Goal: Contribute content: Add original content to the website for others to see

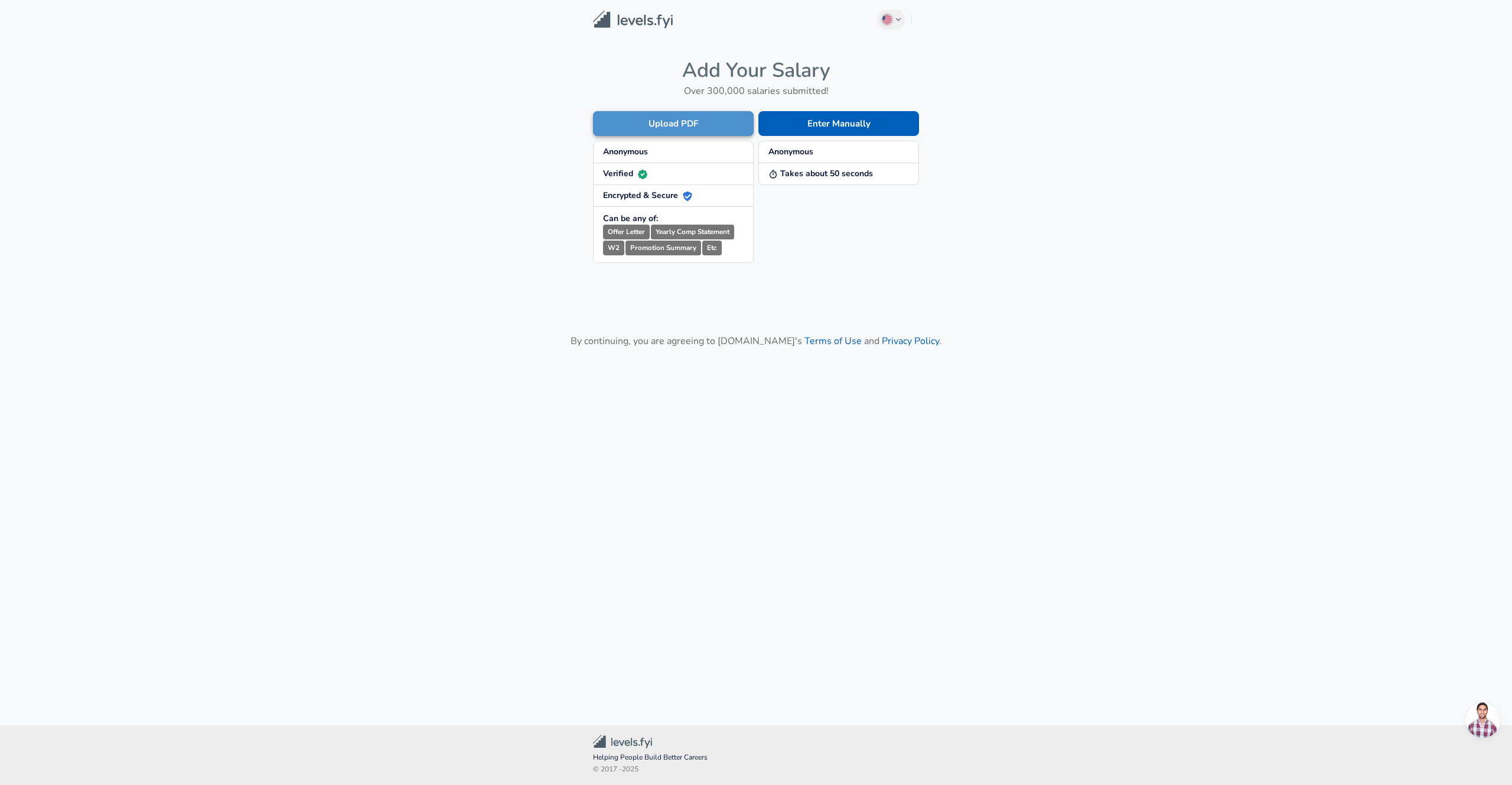
click at [707, 124] on button "Upload PDF" at bounding box center [673, 124] width 161 height 25
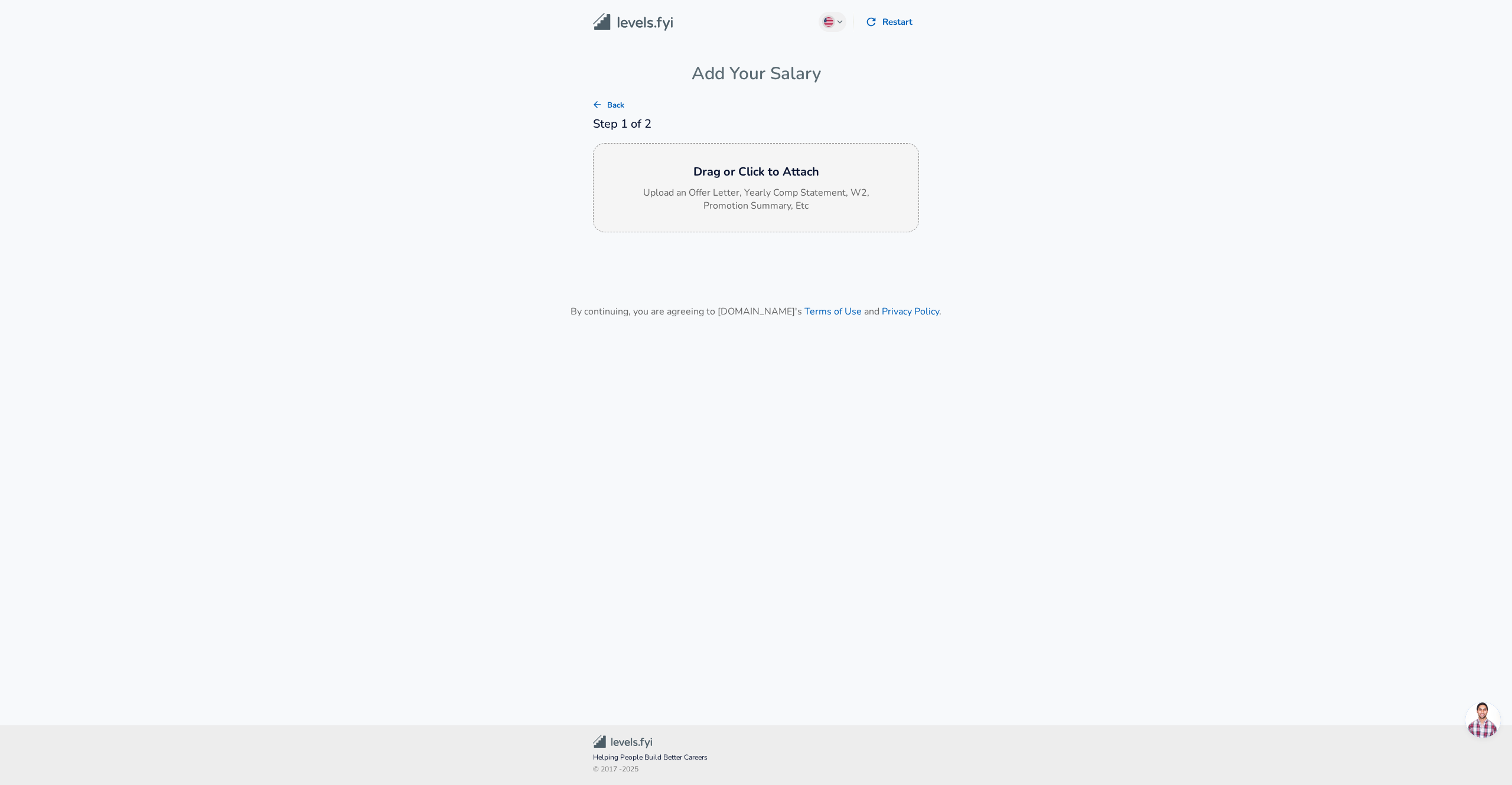
click at [799, 187] on p "Upload an Offer Letter, Yearly Comp Statement, W2, Promotion Summary, Etc" at bounding box center [756, 200] width 236 height 27
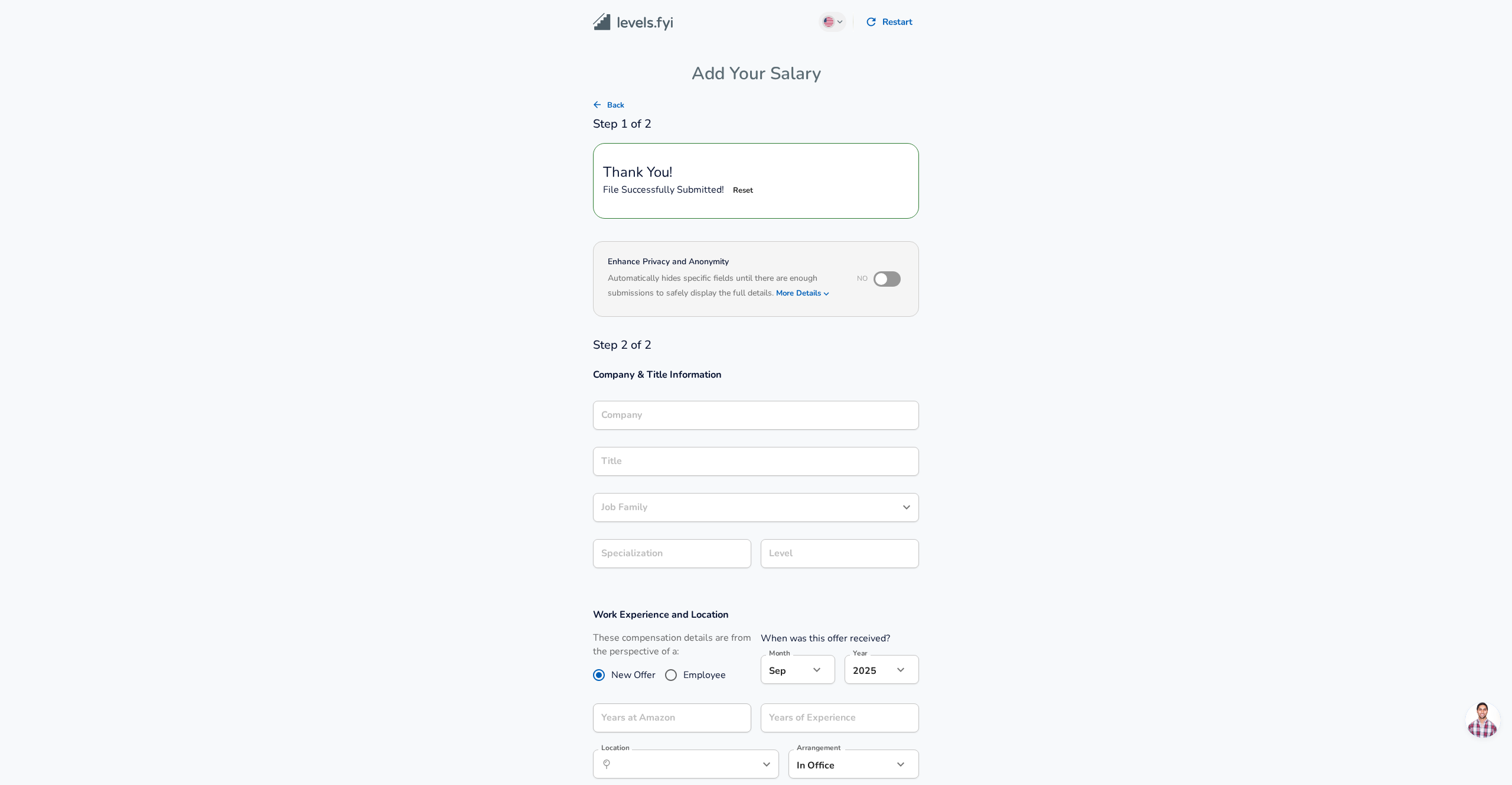
type input "Software Engineer"
type input "Amazon"
type input "Software Engineer"
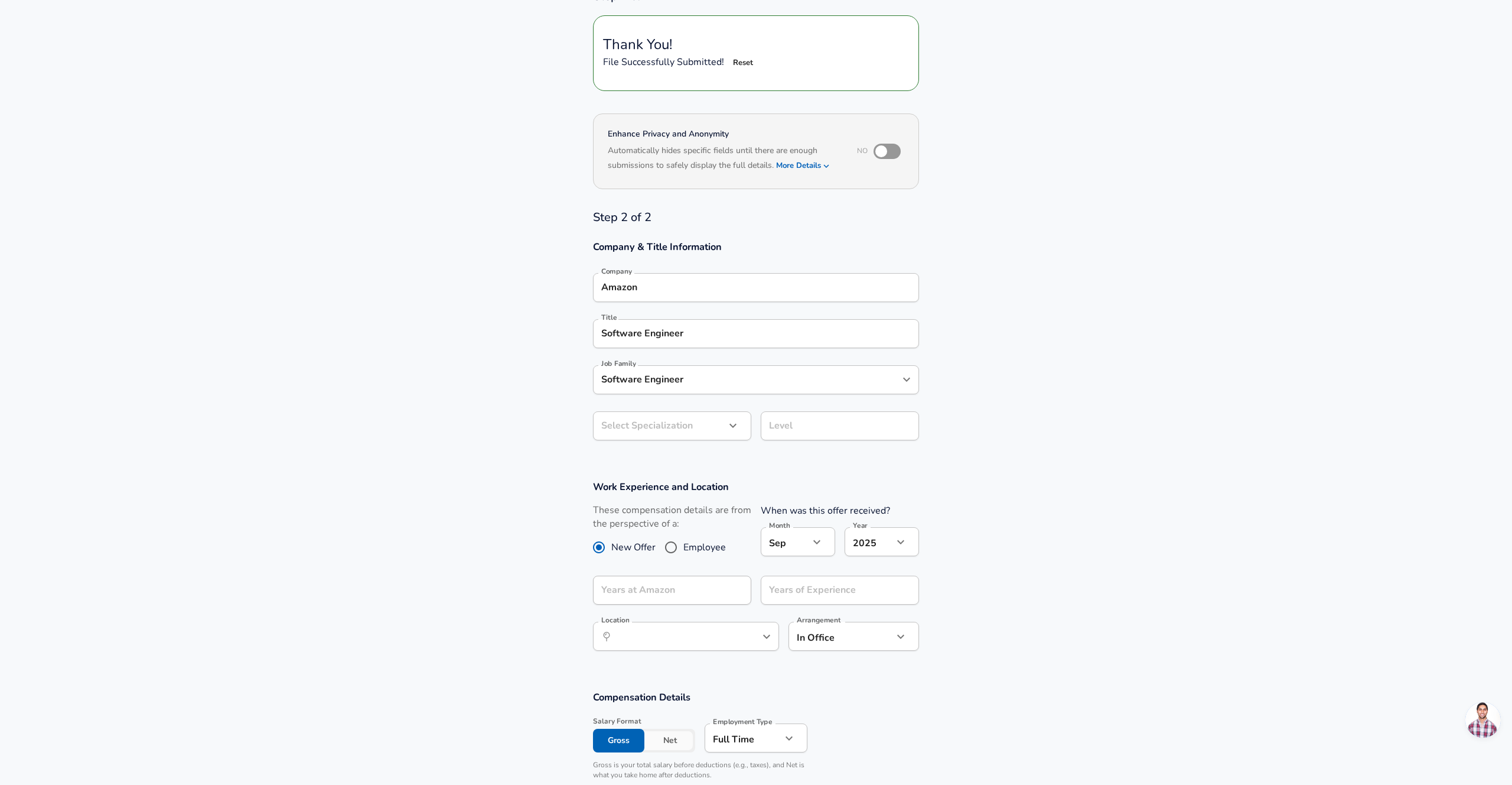
scroll to position [135, 0]
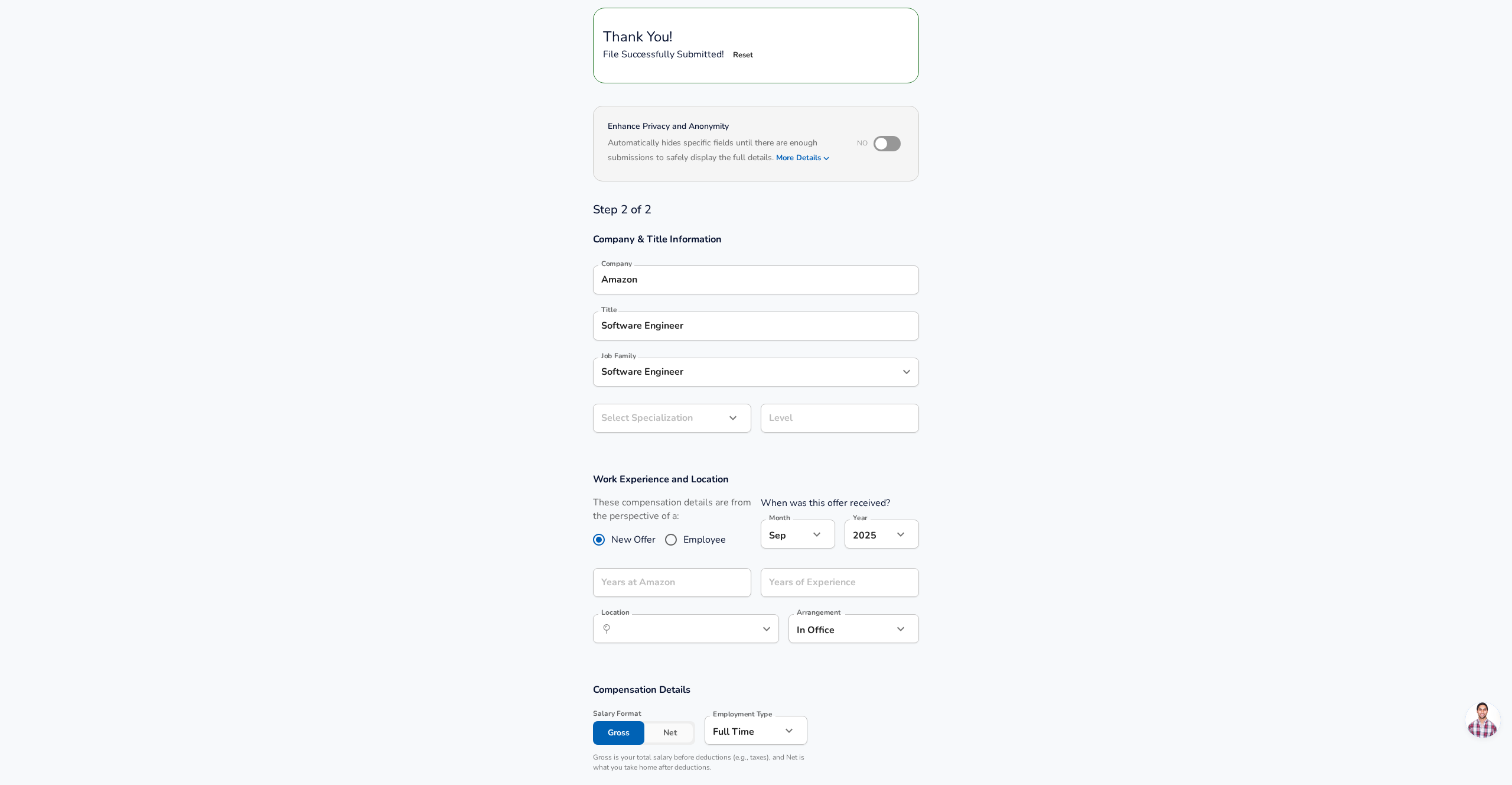
click at [660, 329] on input "Software Engineer" at bounding box center [756, 326] width 316 height 18
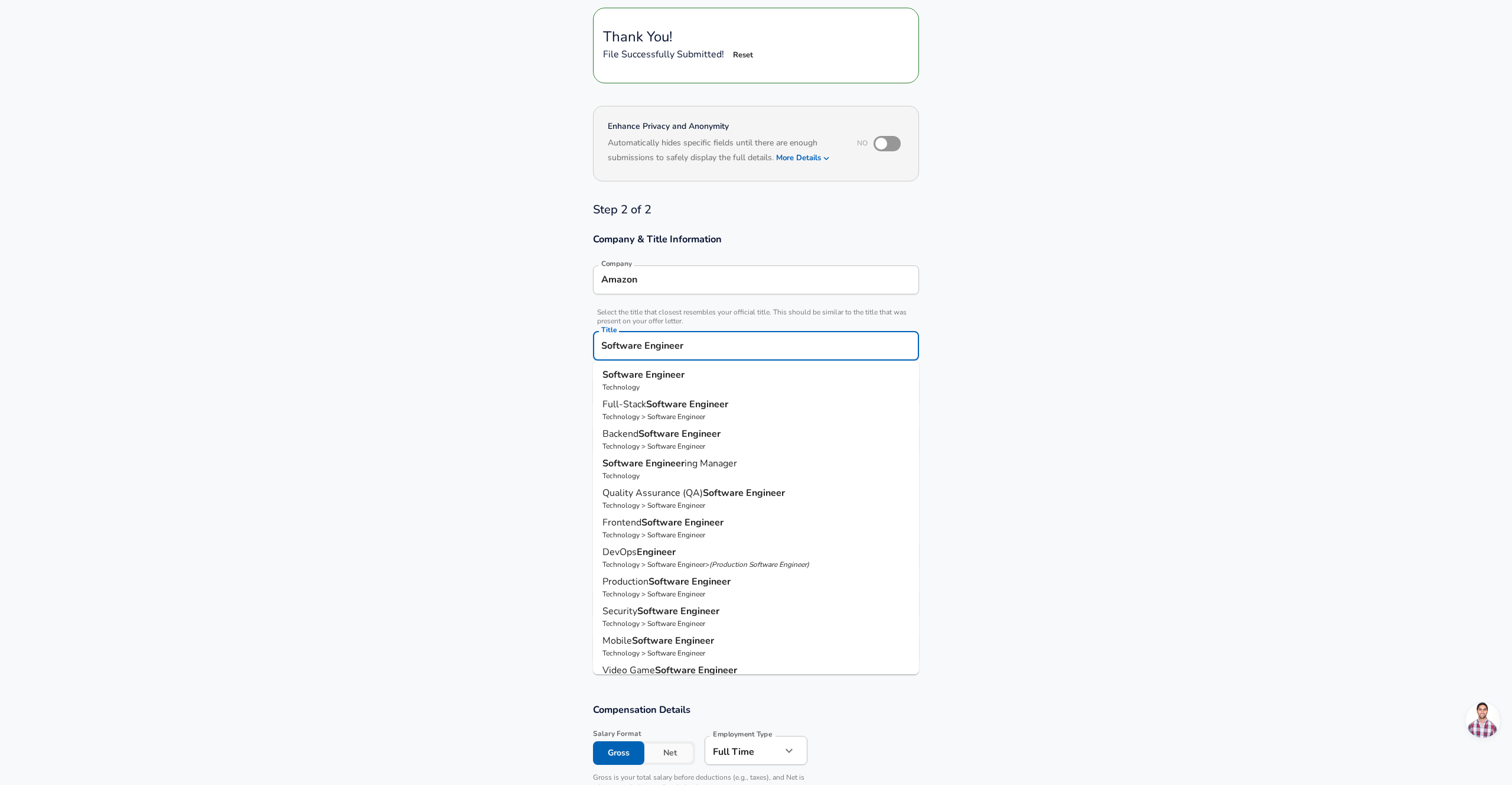
scroll to position [159, 0]
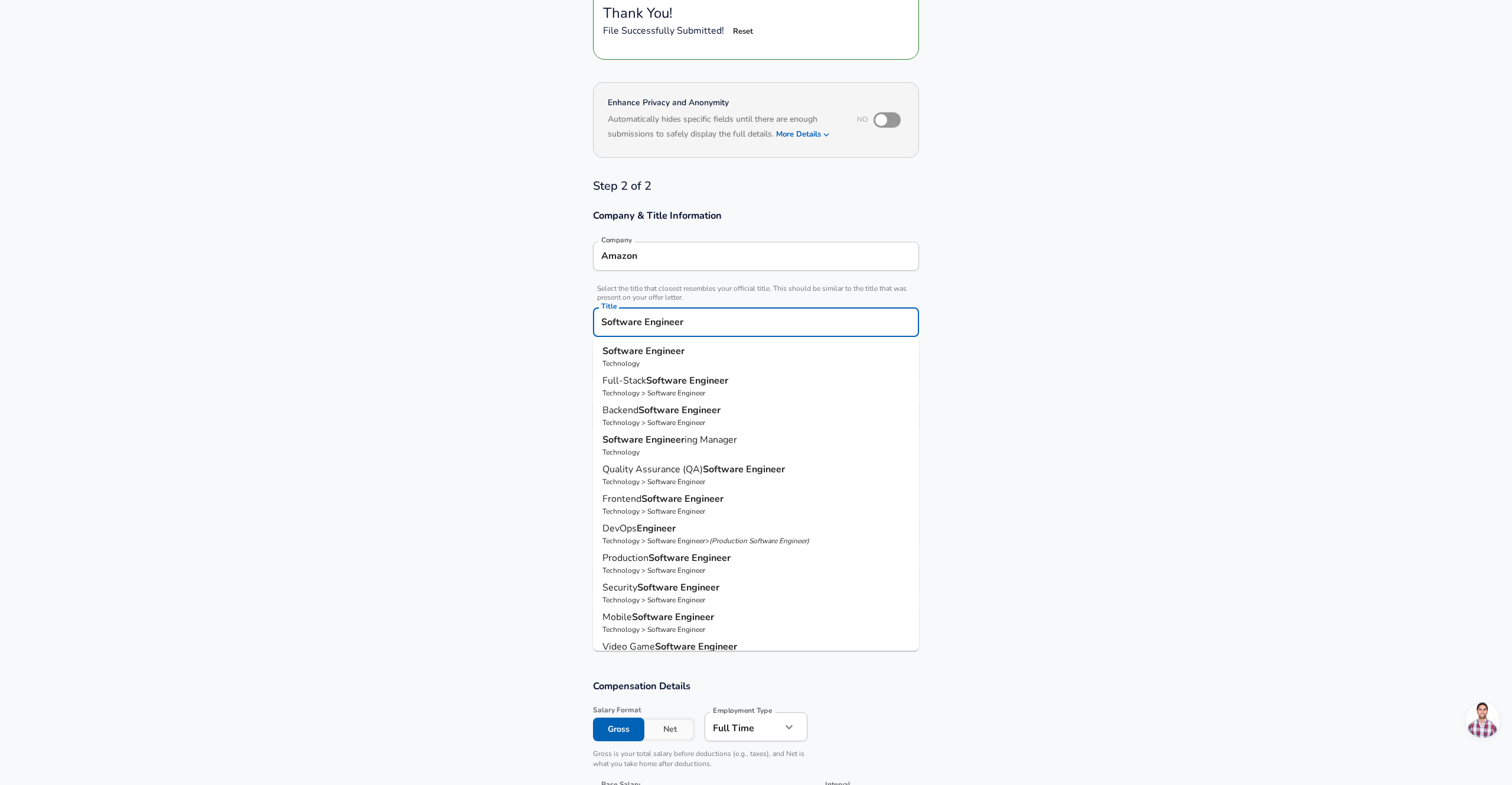
click at [660, 329] on input "Software Engineer" at bounding box center [756, 323] width 316 height 18
click at [560, 340] on section "Company & Title Information Company Amazon Company Select the title that closes…" at bounding box center [756, 325] width 1512 height 260
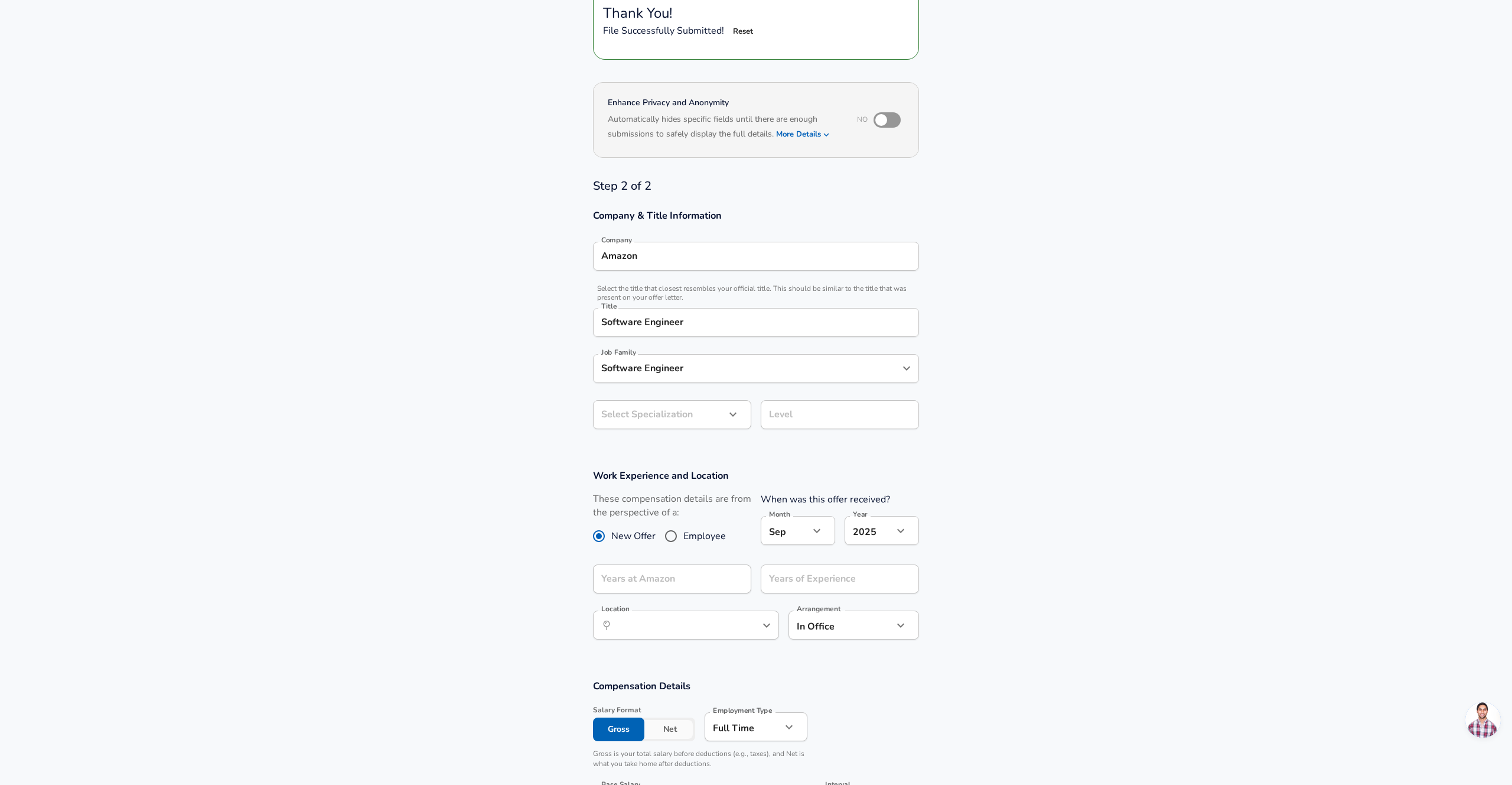
click at [699, 415] on body "English ([GEOGRAPHIC_DATA]) Change Restart Add Your Salary Back Step 1 of 2 Tha…" at bounding box center [756, 234] width 1512 height 785
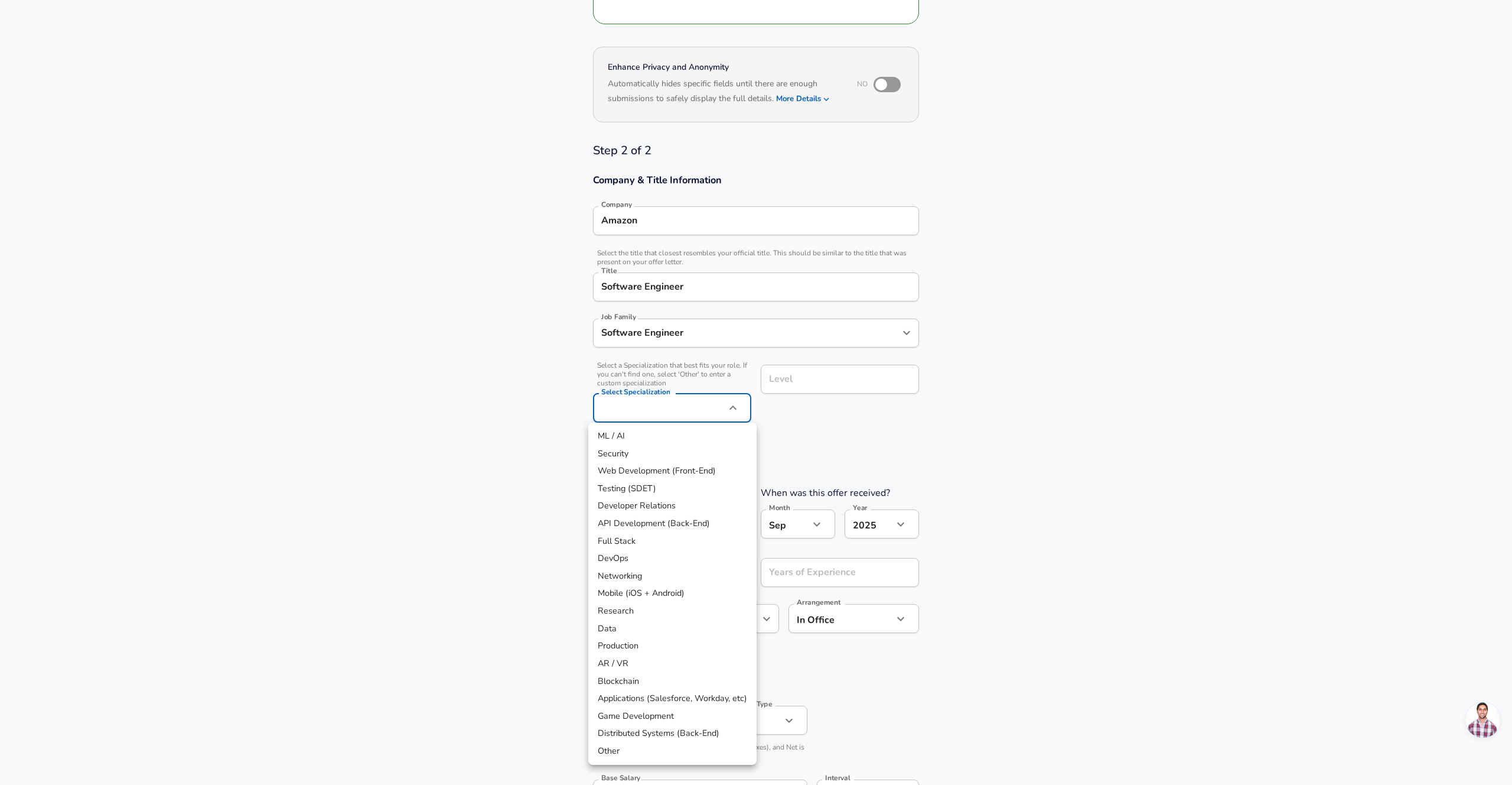
click at [671, 440] on li "ML / AI" at bounding box center [672, 436] width 168 height 18
type input "ML / AI"
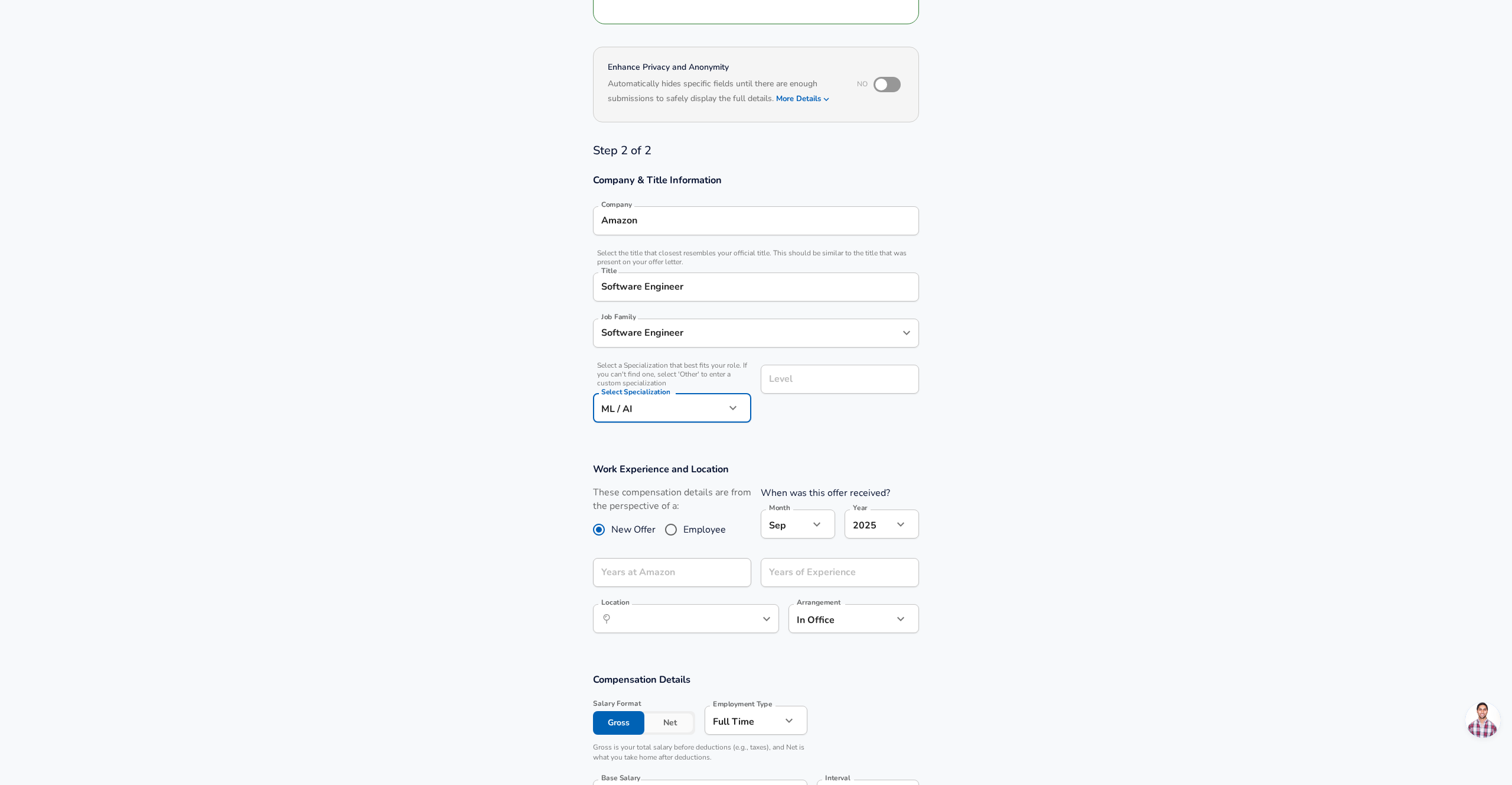
click at [798, 383] on input "Level" at bounding box center [840, 379] width 148 height 18
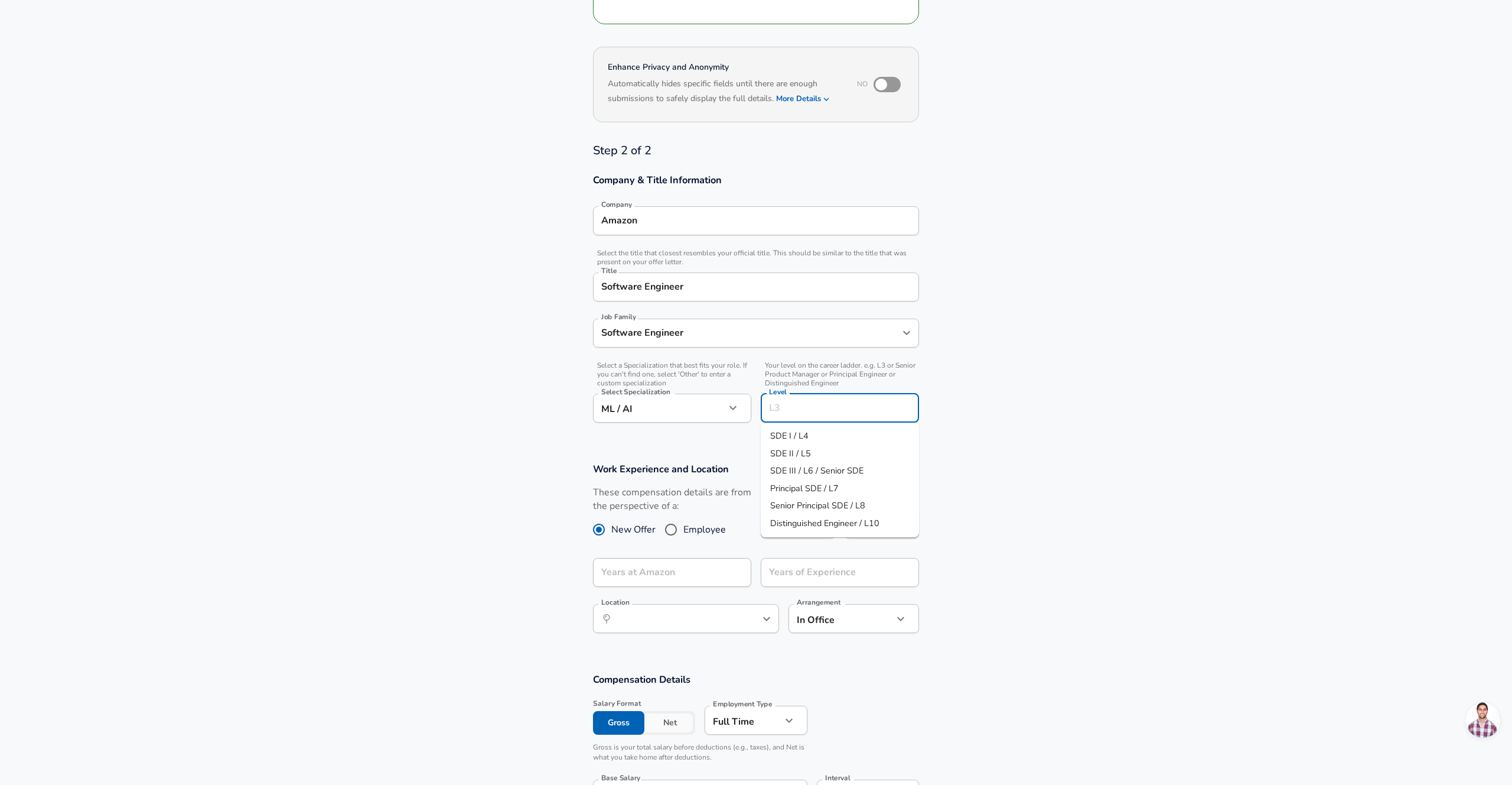
scroll to position [218, 0]
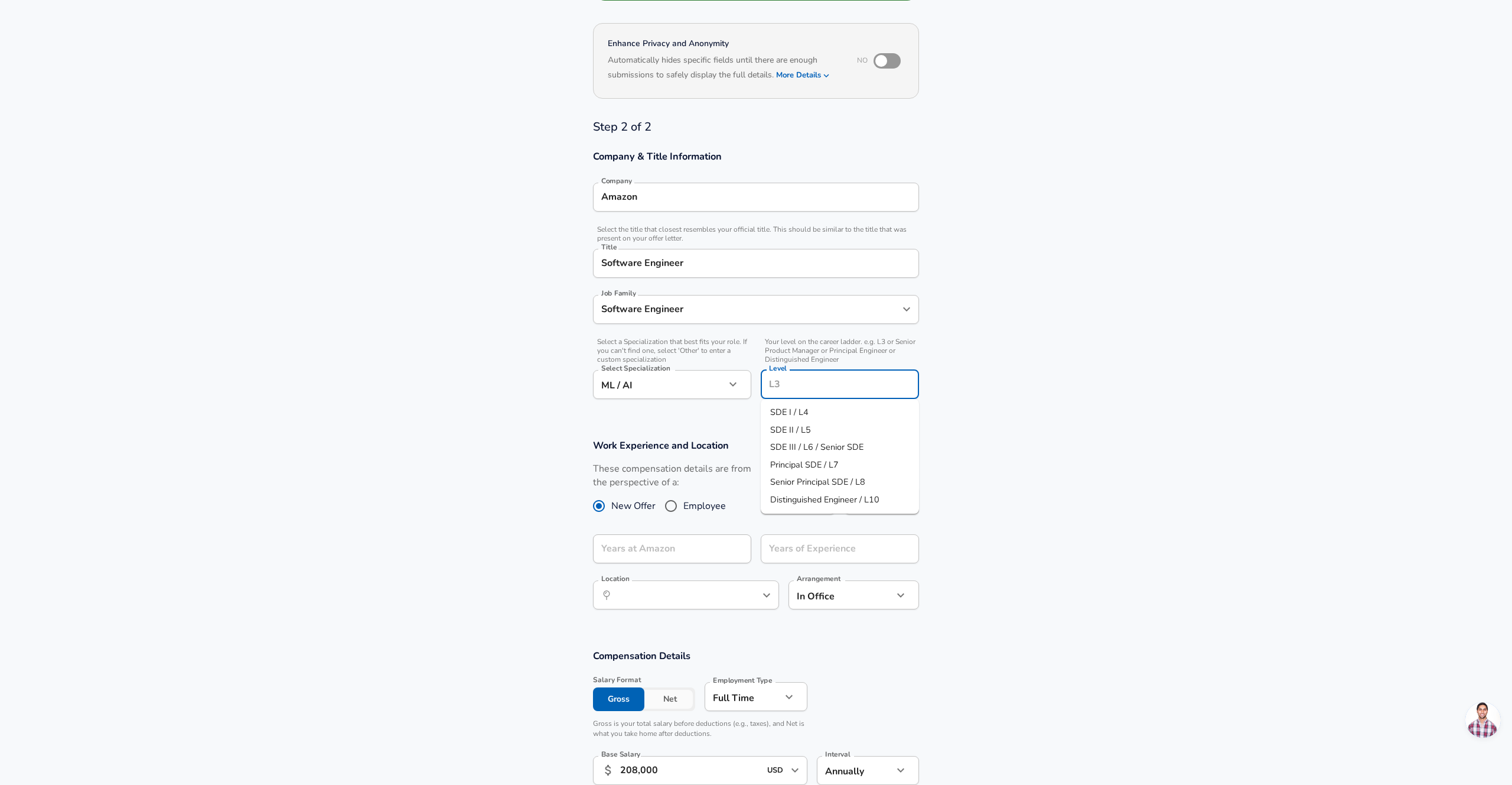
click at [810, 430] on li "SDE II / L5" at bounding box center [840, 430] width 158 height 18
type input "SDE II / L5"
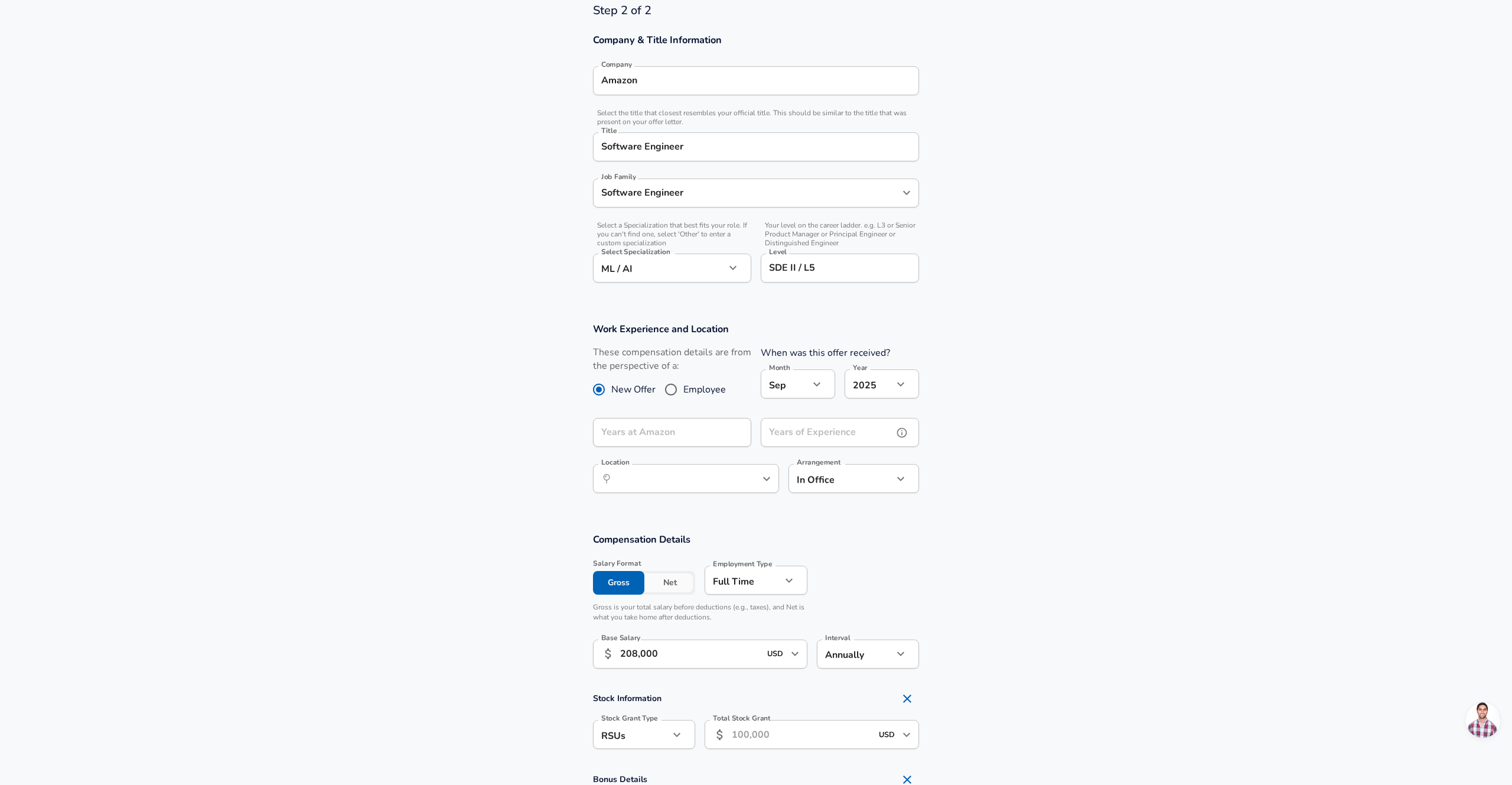
click at [799, 431] on input "Years of Experience" at bounding box center [827, 433] width 133 height 29
type input "5"
click at [937, 441] on section "Work Experience and Location These compensation details are from the perspectiv…" at bounding box center [756, 414] width 1512 height 211
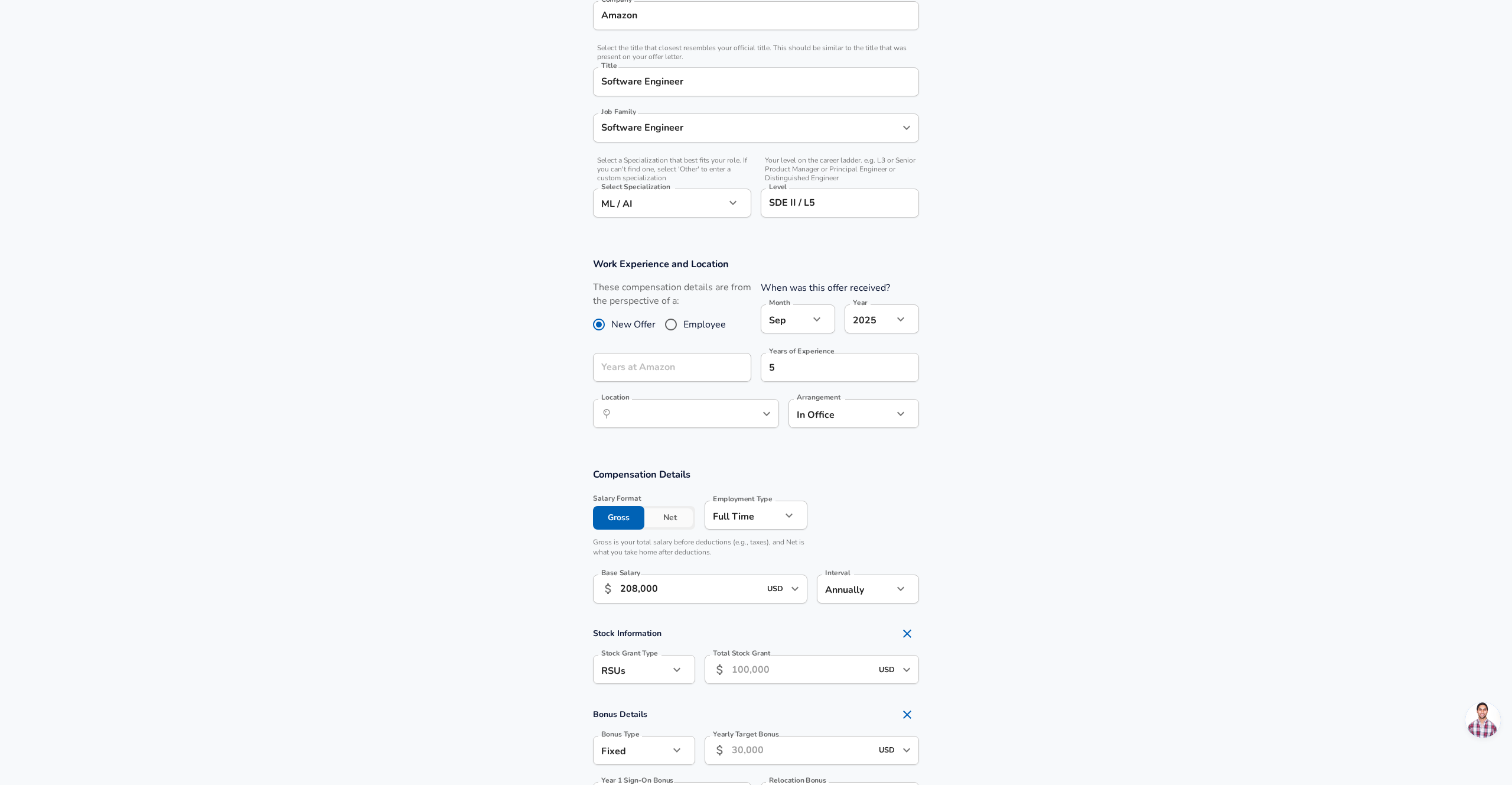
scroll to position [413, 0]
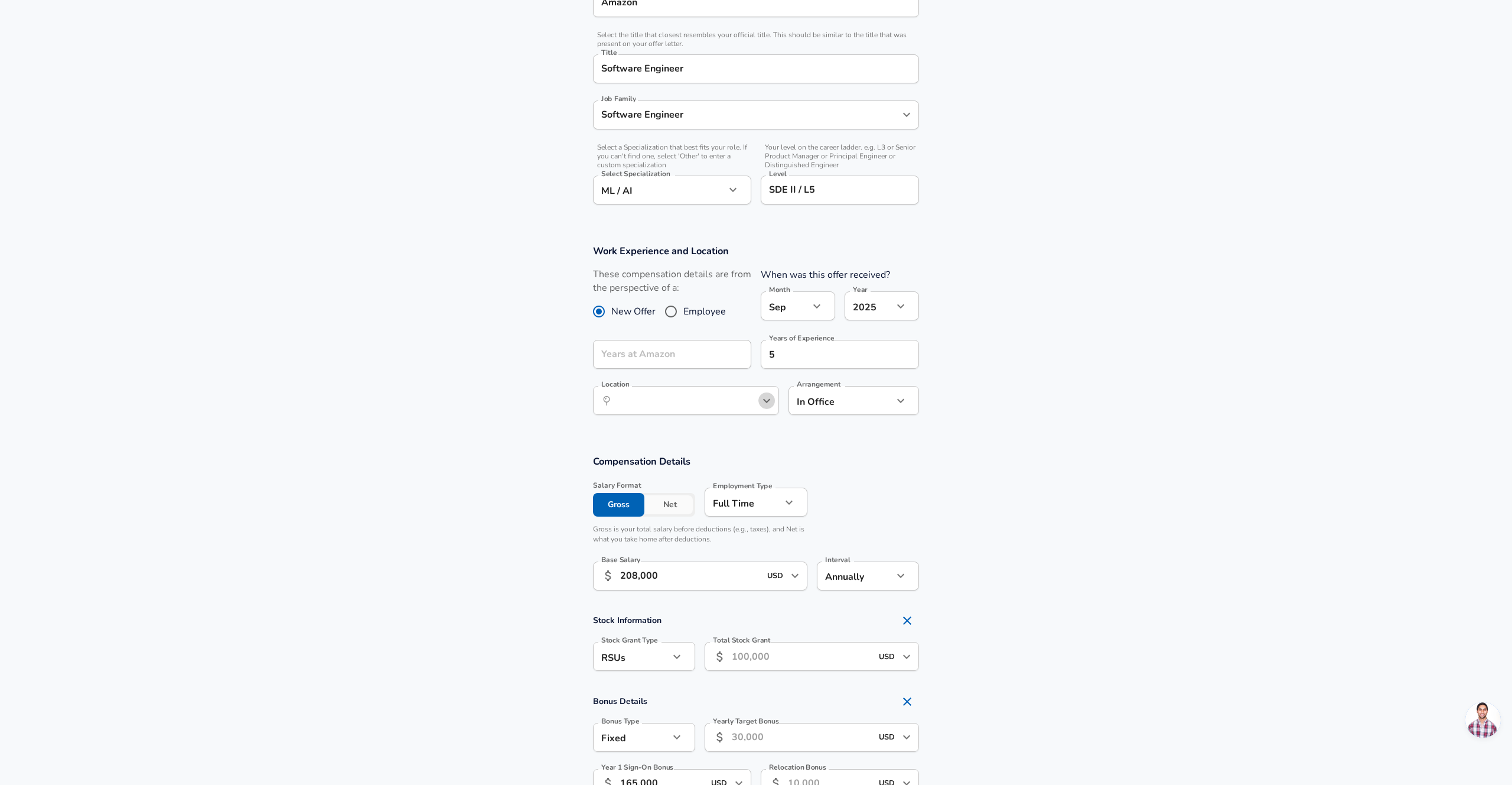
click at [767, 399] on icon "Open" at bounding box center [766, 400] width 14 height 14
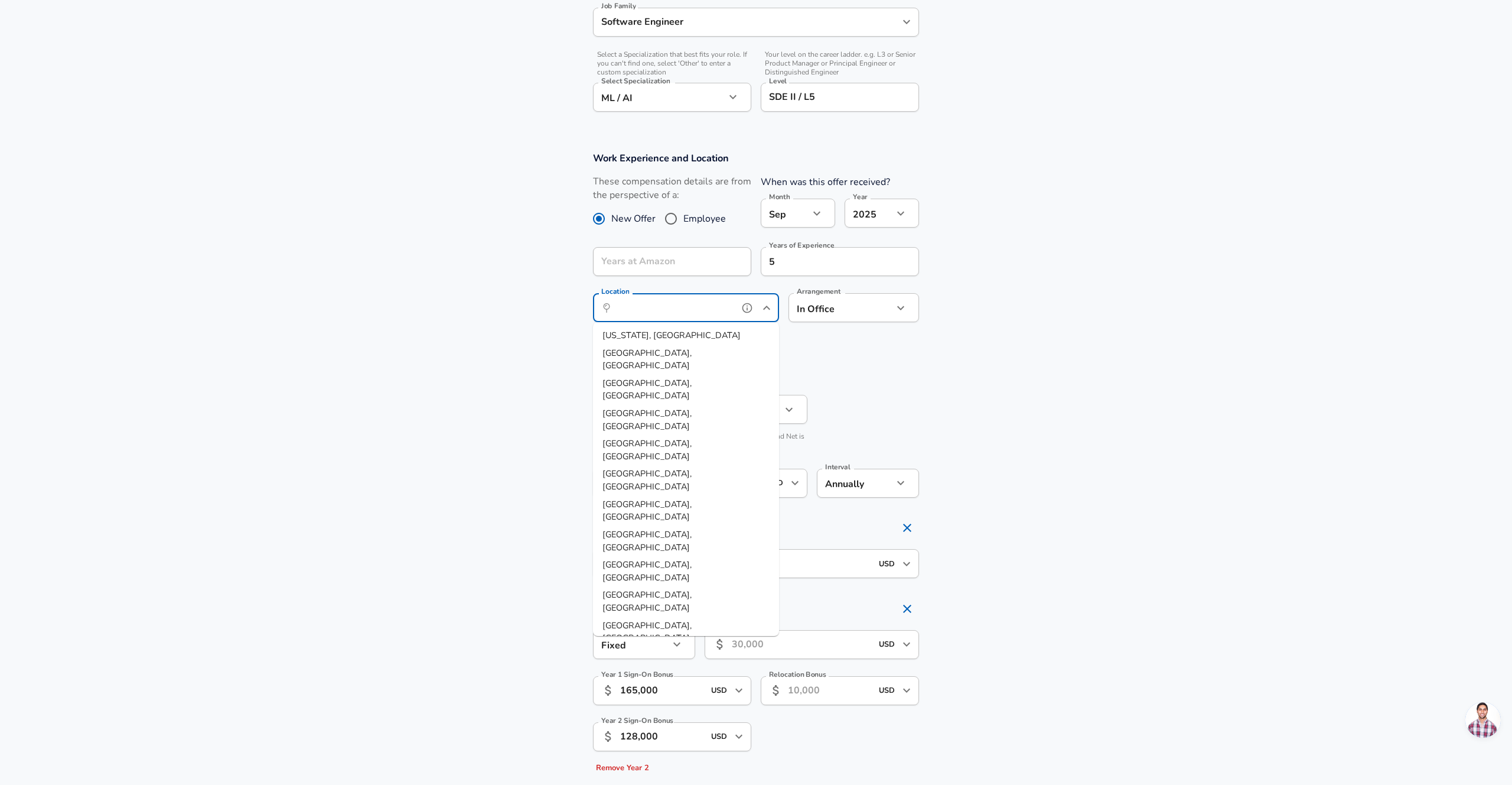
scroll to position [504, 0]
type input "b"
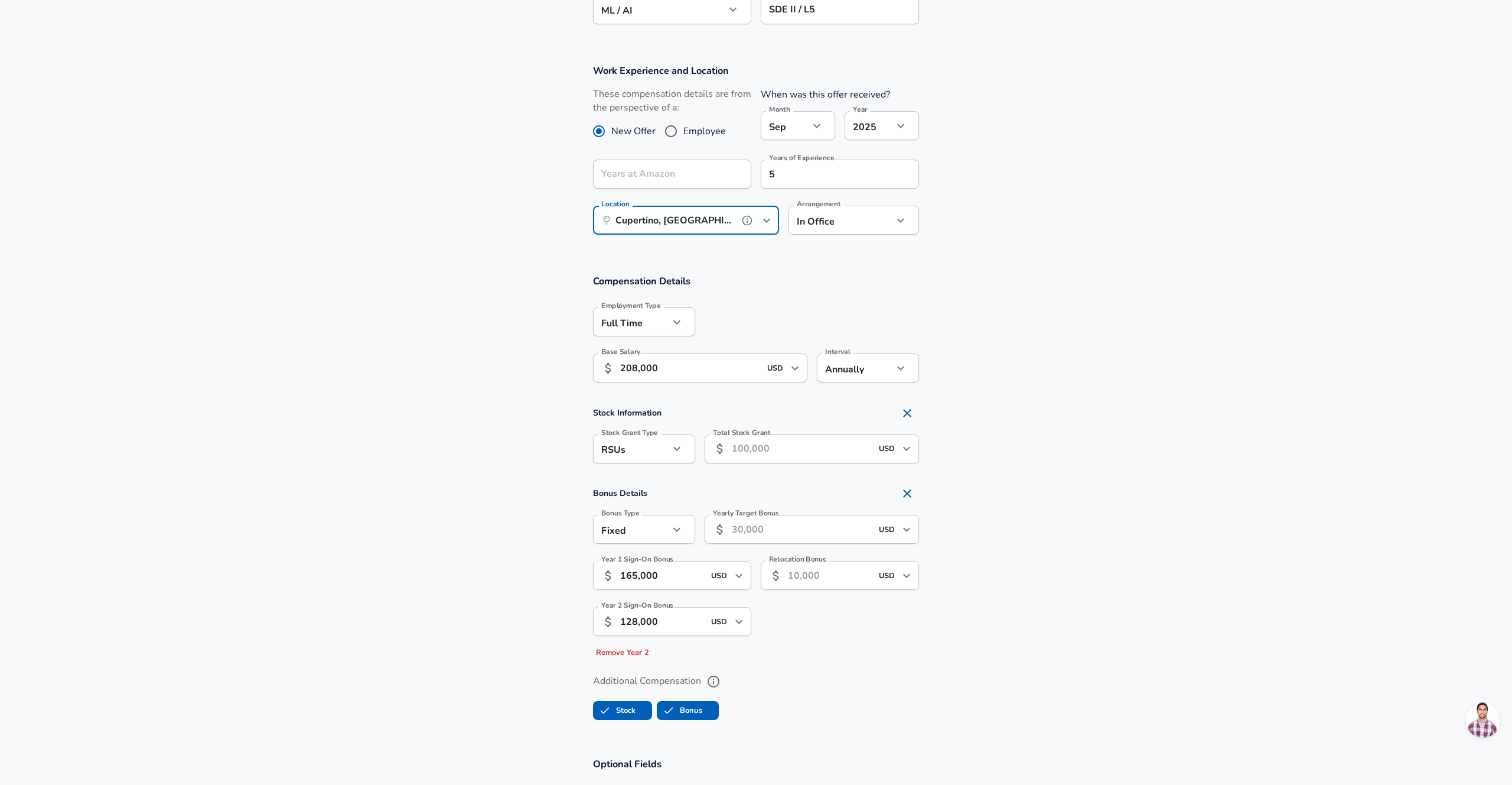
scroll to position [607, 0]
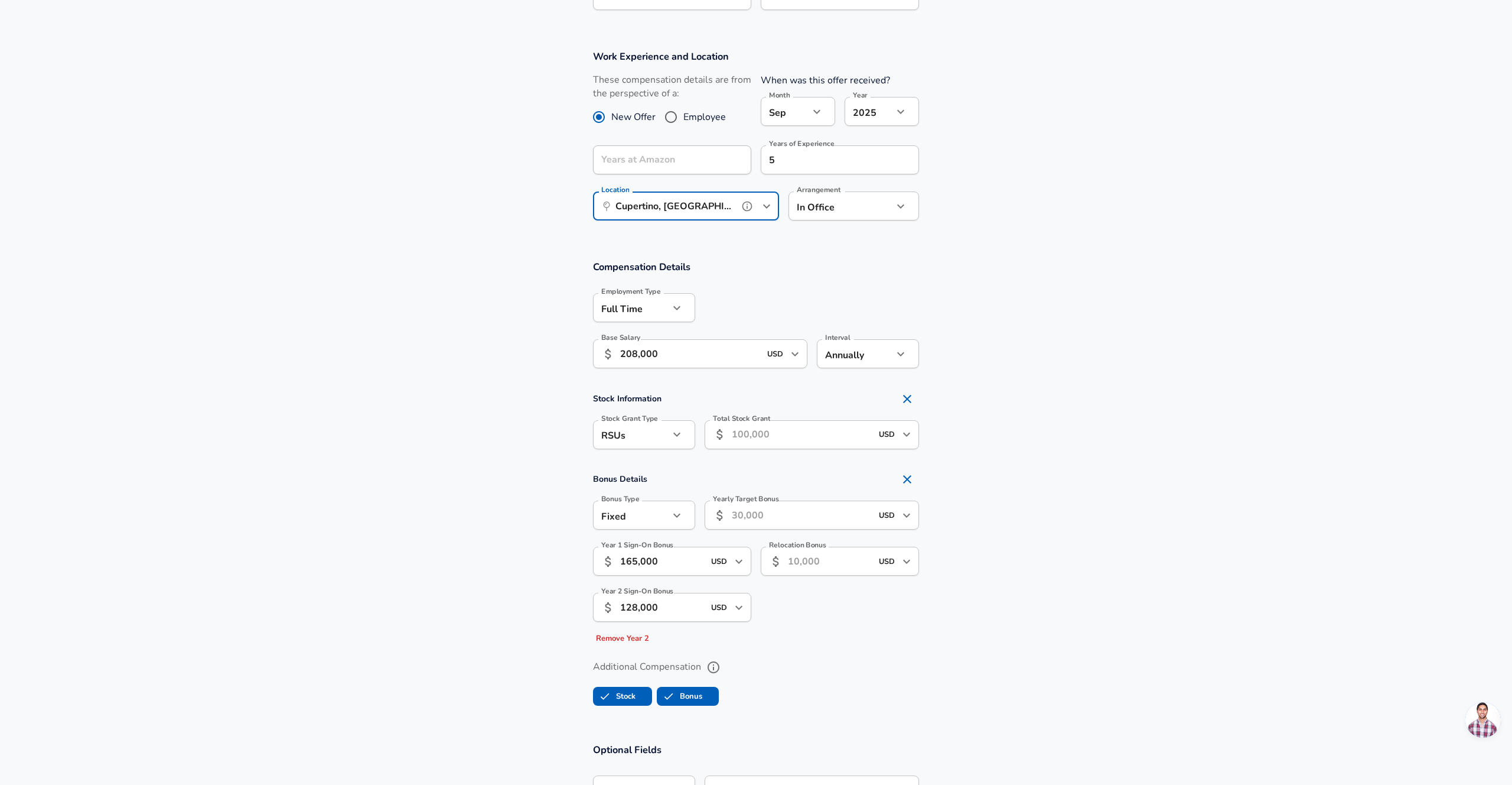
type input "Cupertino, [GEOGRAPHIC_DATA]"
click at [896, 516] on input "USD" at bounding box center [887, 515] width 24 height 18
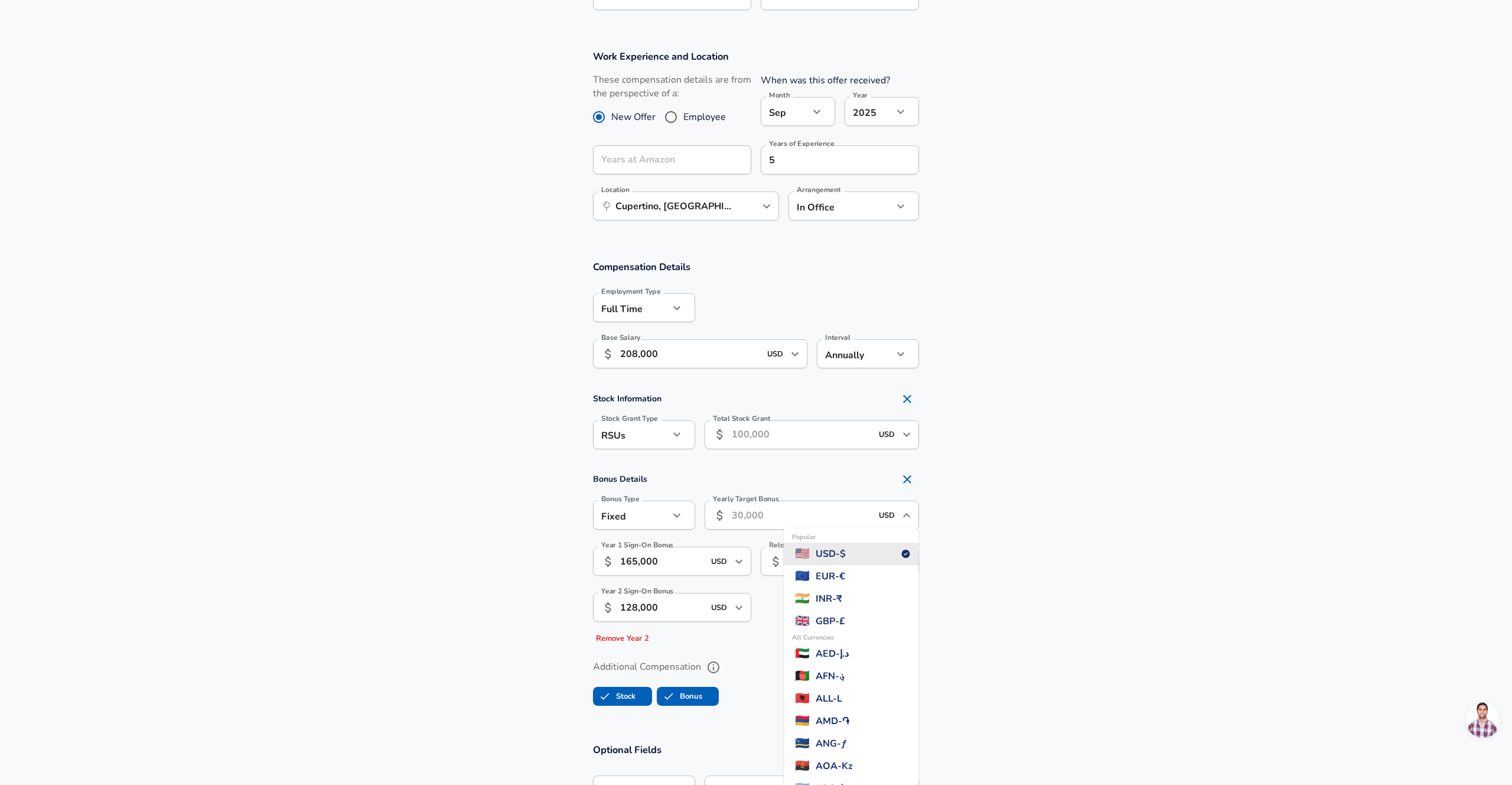
click at [805, 509] on input "Yearly Target Bonus" at bounding box center [802, 515] width 140 height 29
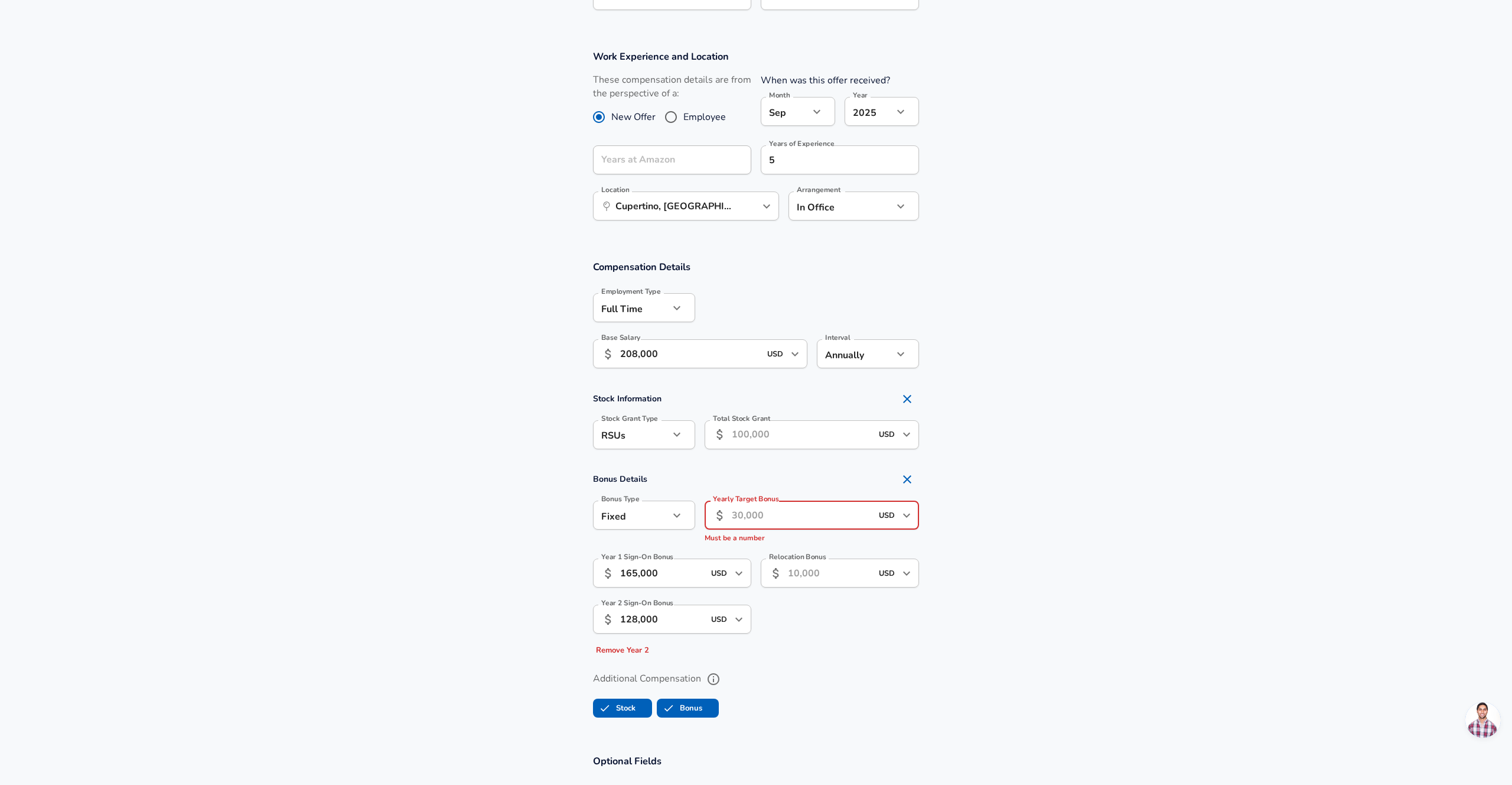
paste input "366,400"
type input "366,400"
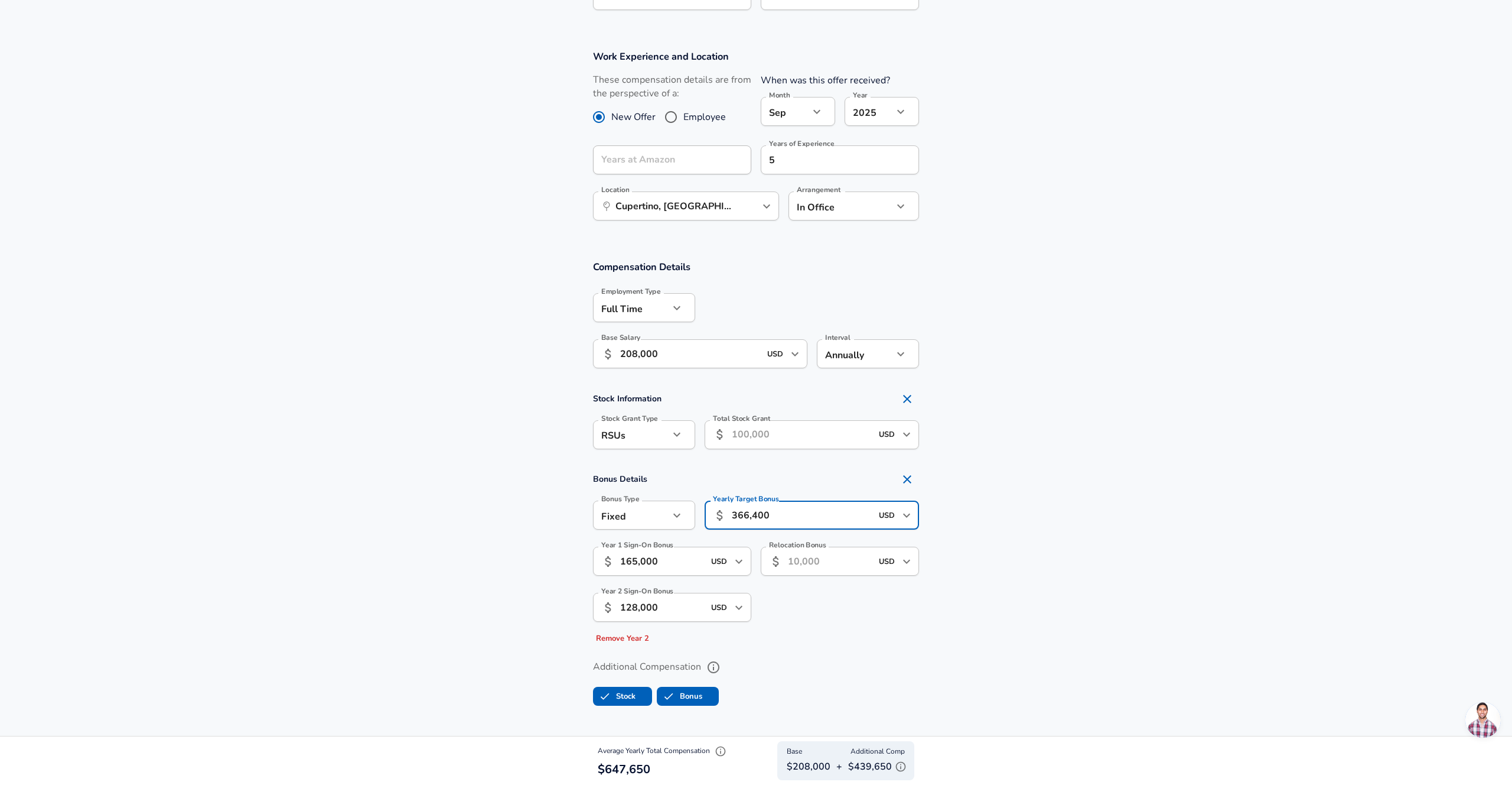
click at [788, 518] on input "366,400" at bounding box center [802, 515] width 140 height 29
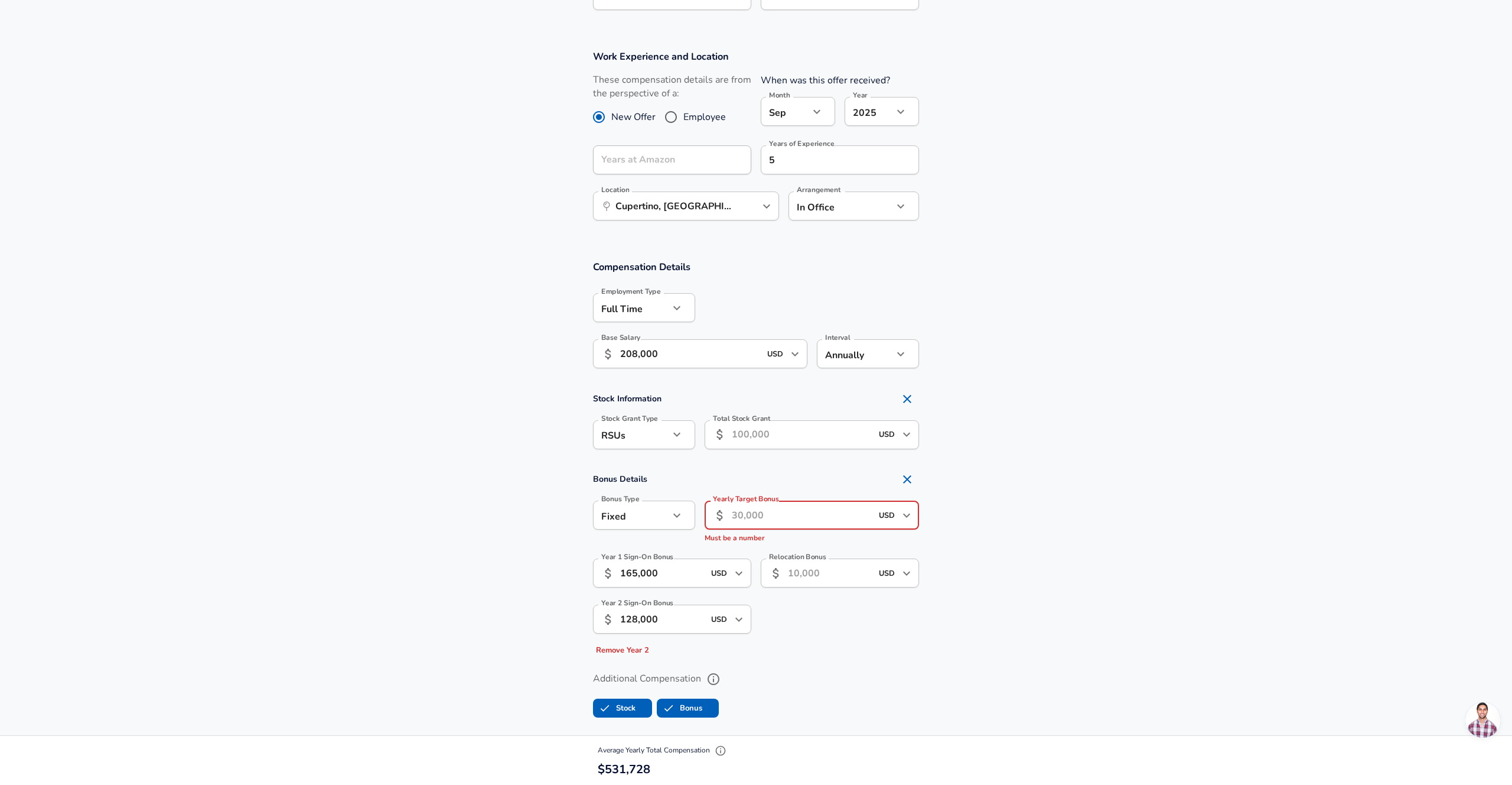
click at [752, 436] on input "Total Stock Grant" at bounding box center [802, 434] width 140 height 29
paste input "366,400"
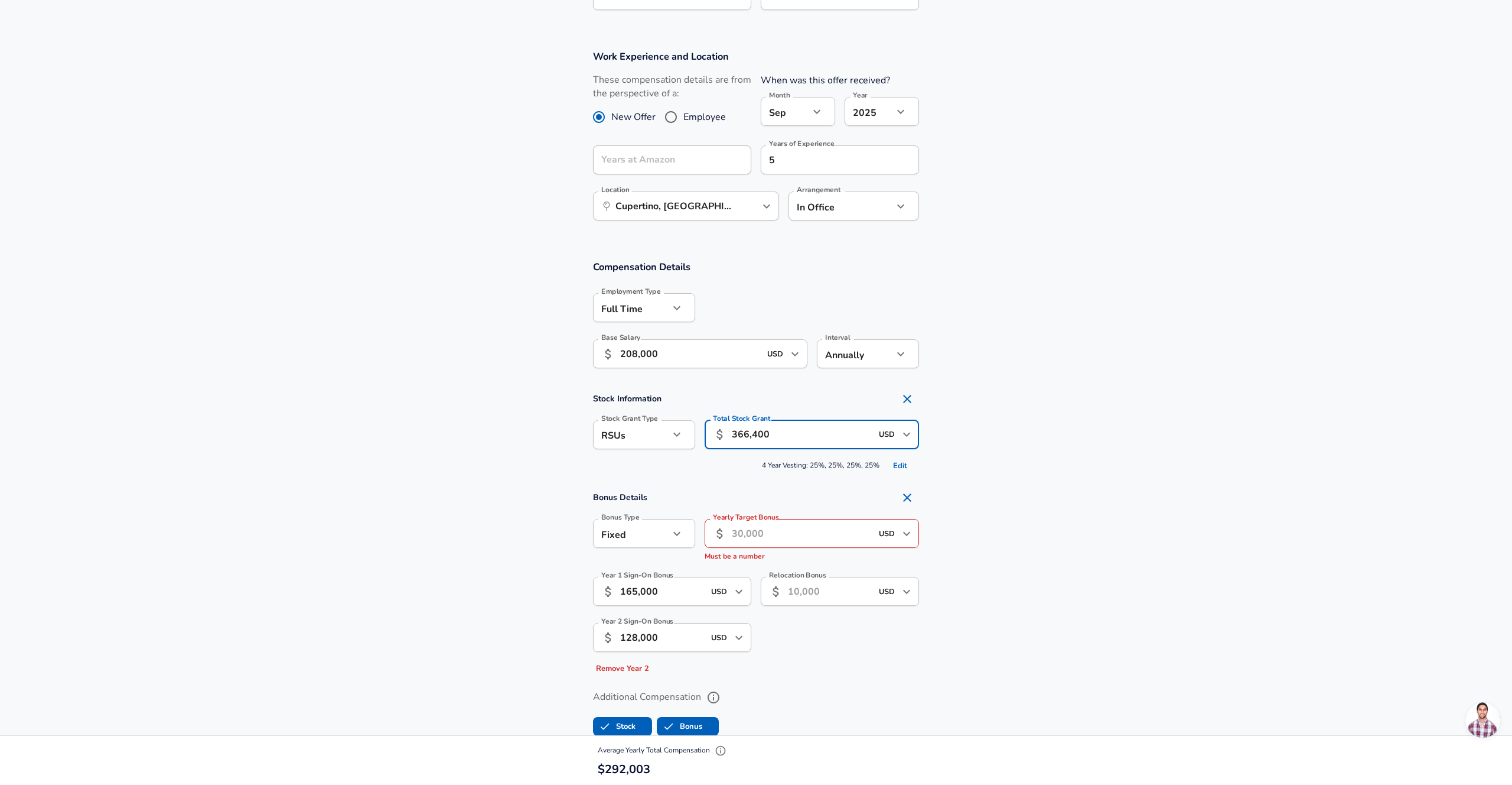
type input "366,400"
click at [724, 470] on span "4 Year Vesting: 25%, 25%, 25%, 25% Edit" at bounding box center [756, 466] width 326 height 18
click at [899, 467] on button "Edit" at bounding box center [900, 466] width 38 height 18
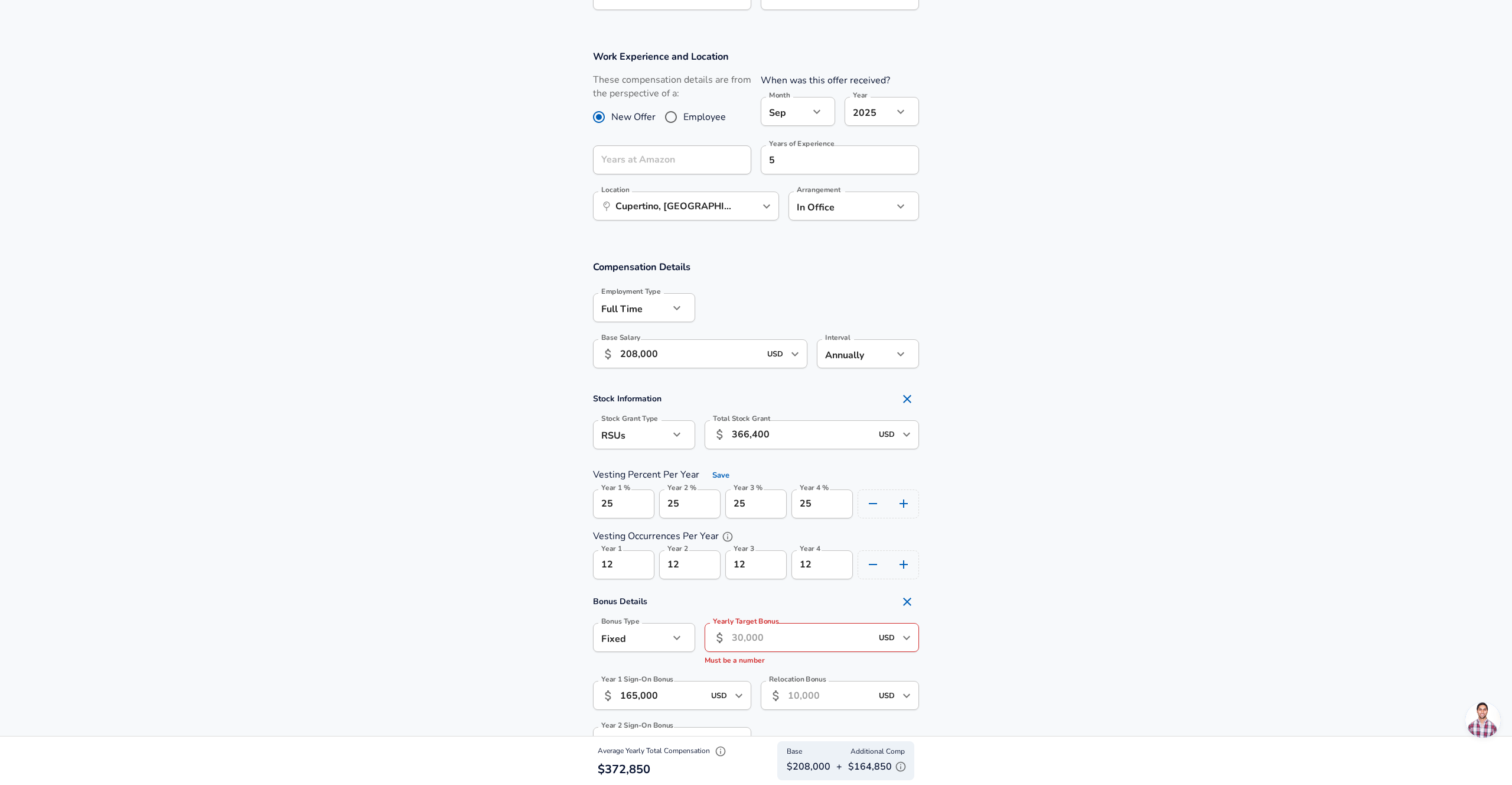
click at [954, 509] on section "Stock Information Stock Grant Type RSUs stock Stock Grant Type Total Stock Gran…" at bounding box center [756, 483] width 1512 height 192
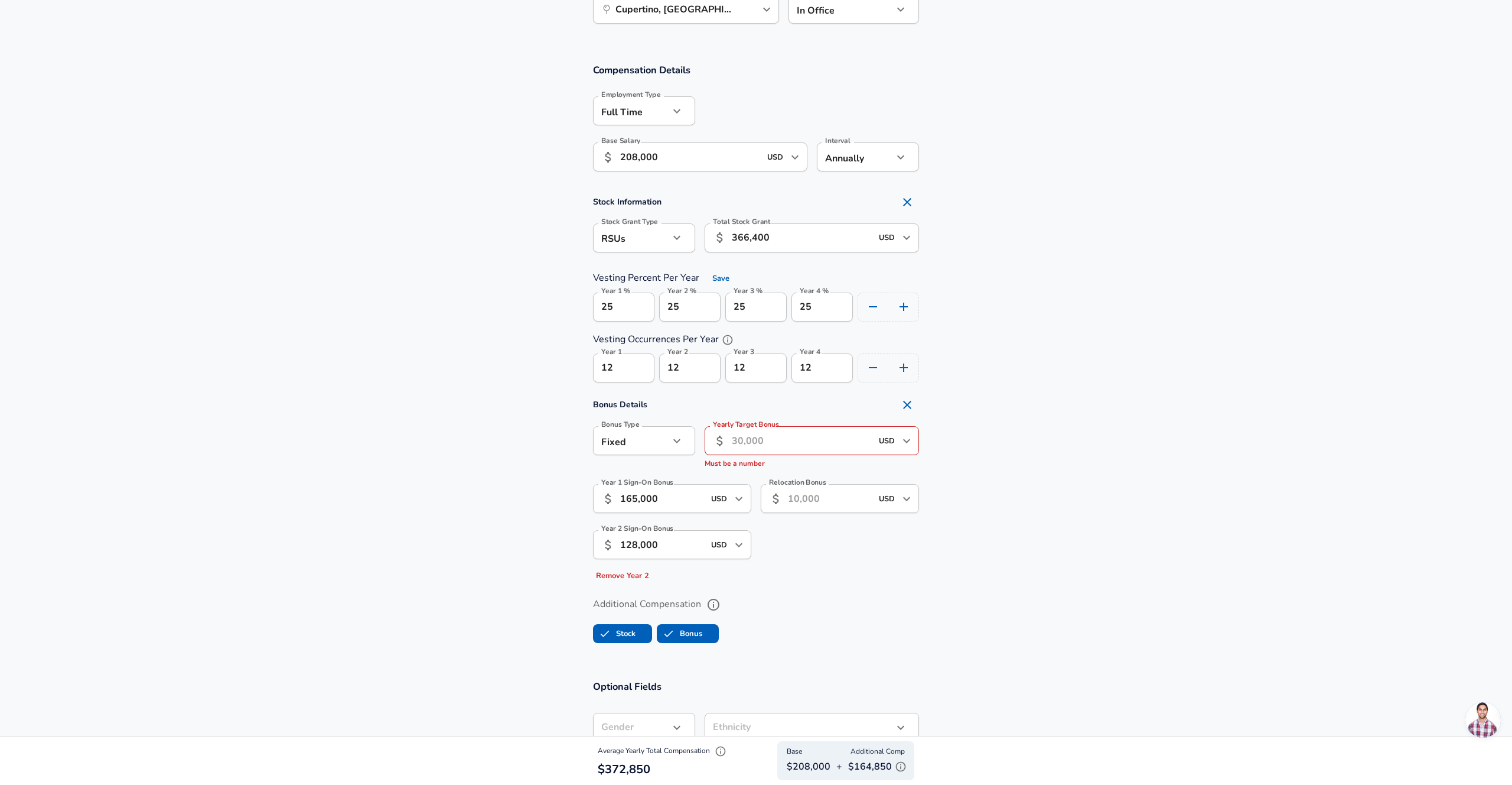
scroll to position [803, 0]
click at [816, 442] on input "Yearly Target Bonus" at bounding box center [802, 442] width 140 height 29
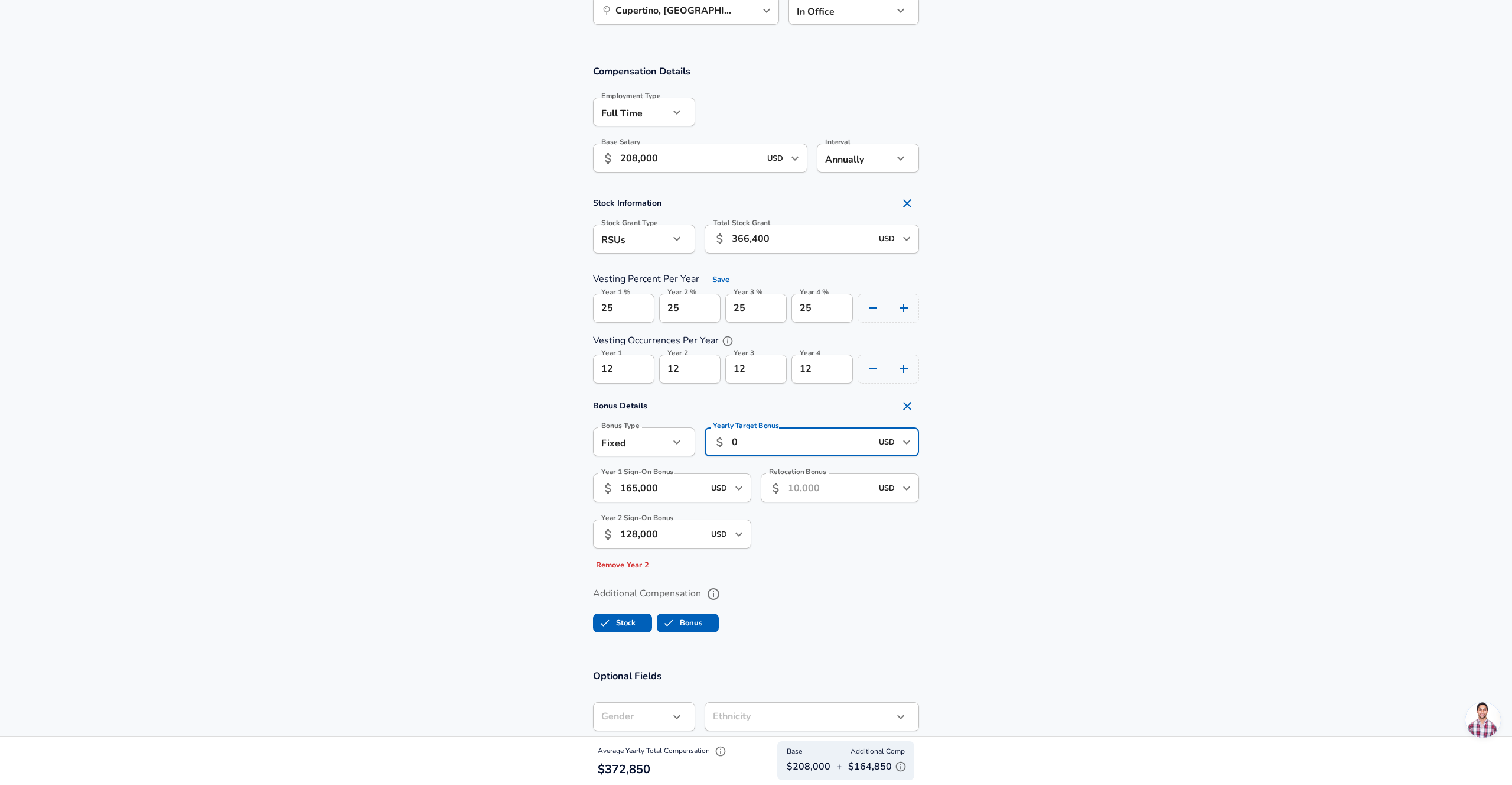
type input "0"
click at [952, 461] on section "Bonus Details Bonus Type Fixed fixed Bonus Type Yearly Target Bonus ​ 0 USD ​ Y…" at bounding box center [756, 484] width 1512 height 180
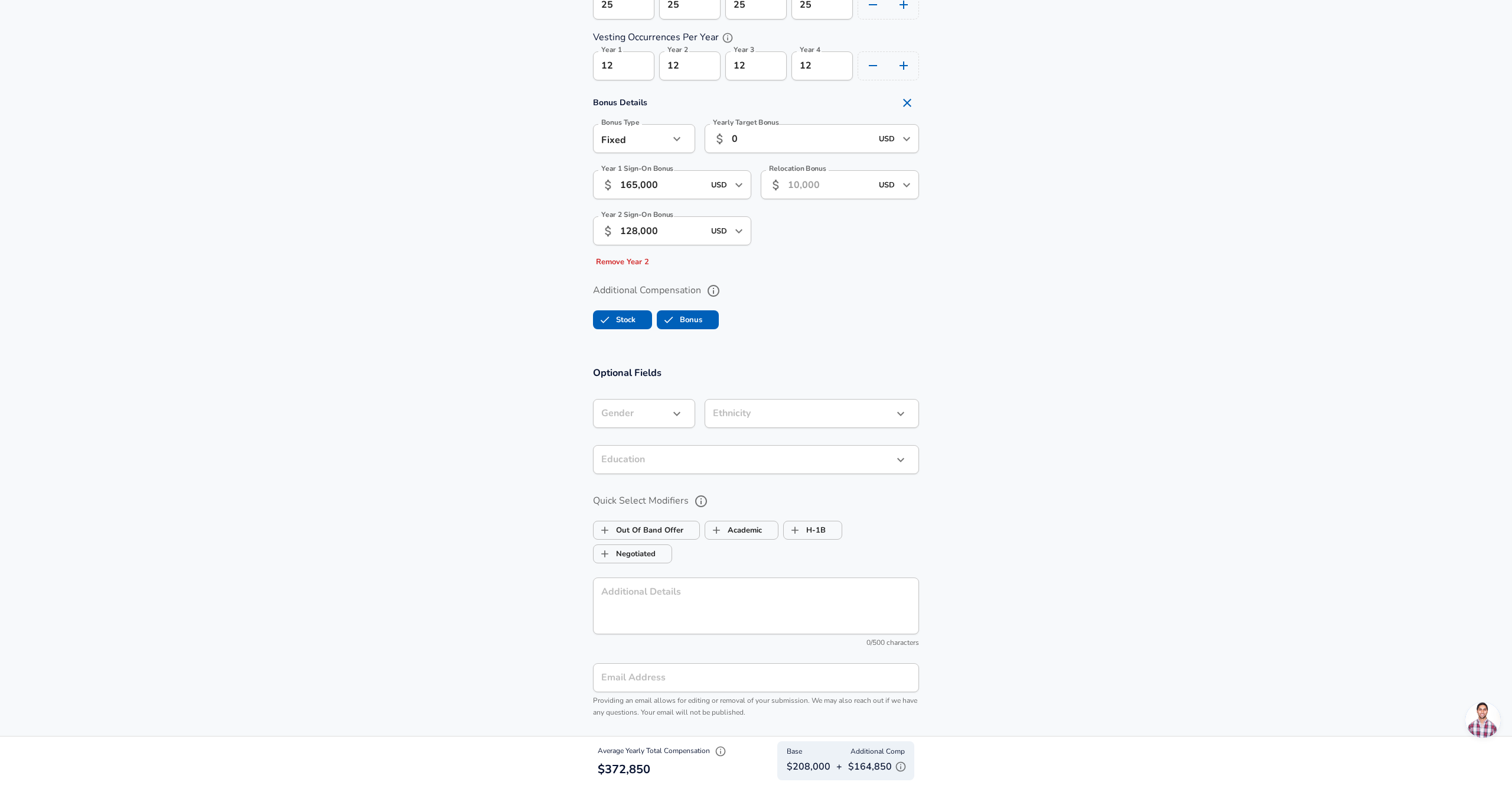
scroll to position [1422, 0]
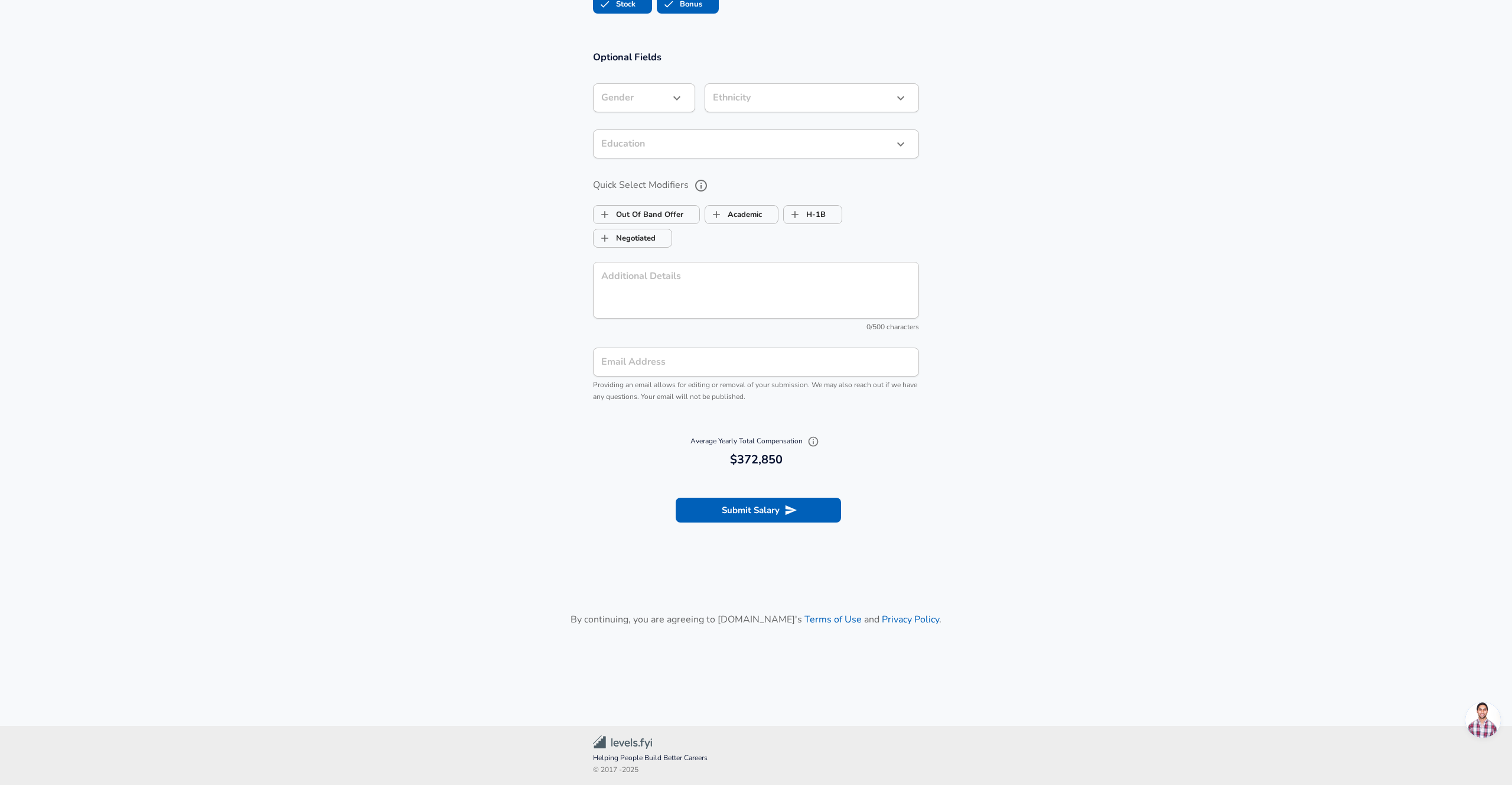
click at [756, 529] on section "Submit Salary" at bounding box center [756, 508] width 1512 height 66
click at [755, 502] on button "Submit Salary" at bounding box center [758, 510] width 165 height 25
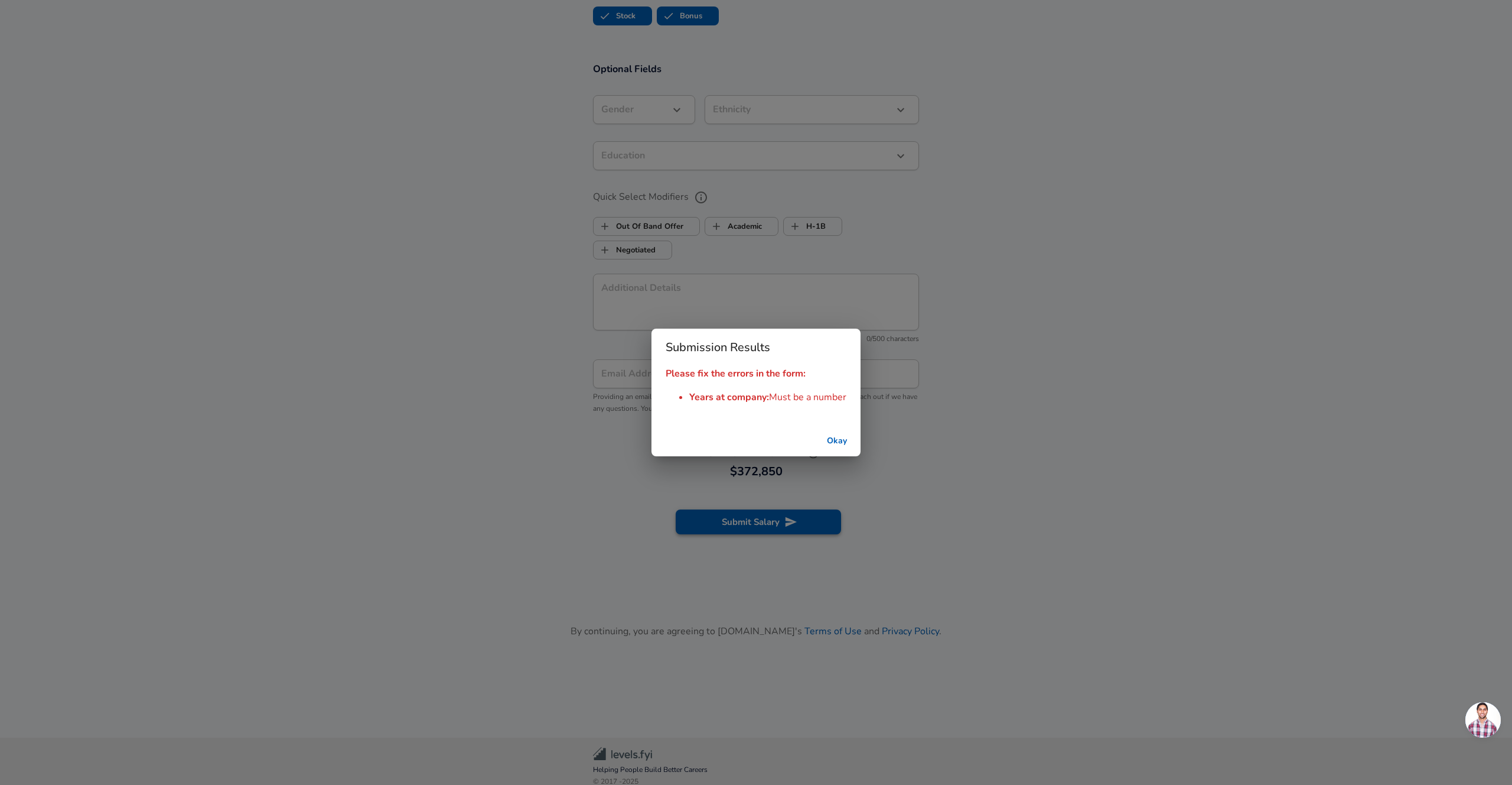
scroll to position [1433, 0]
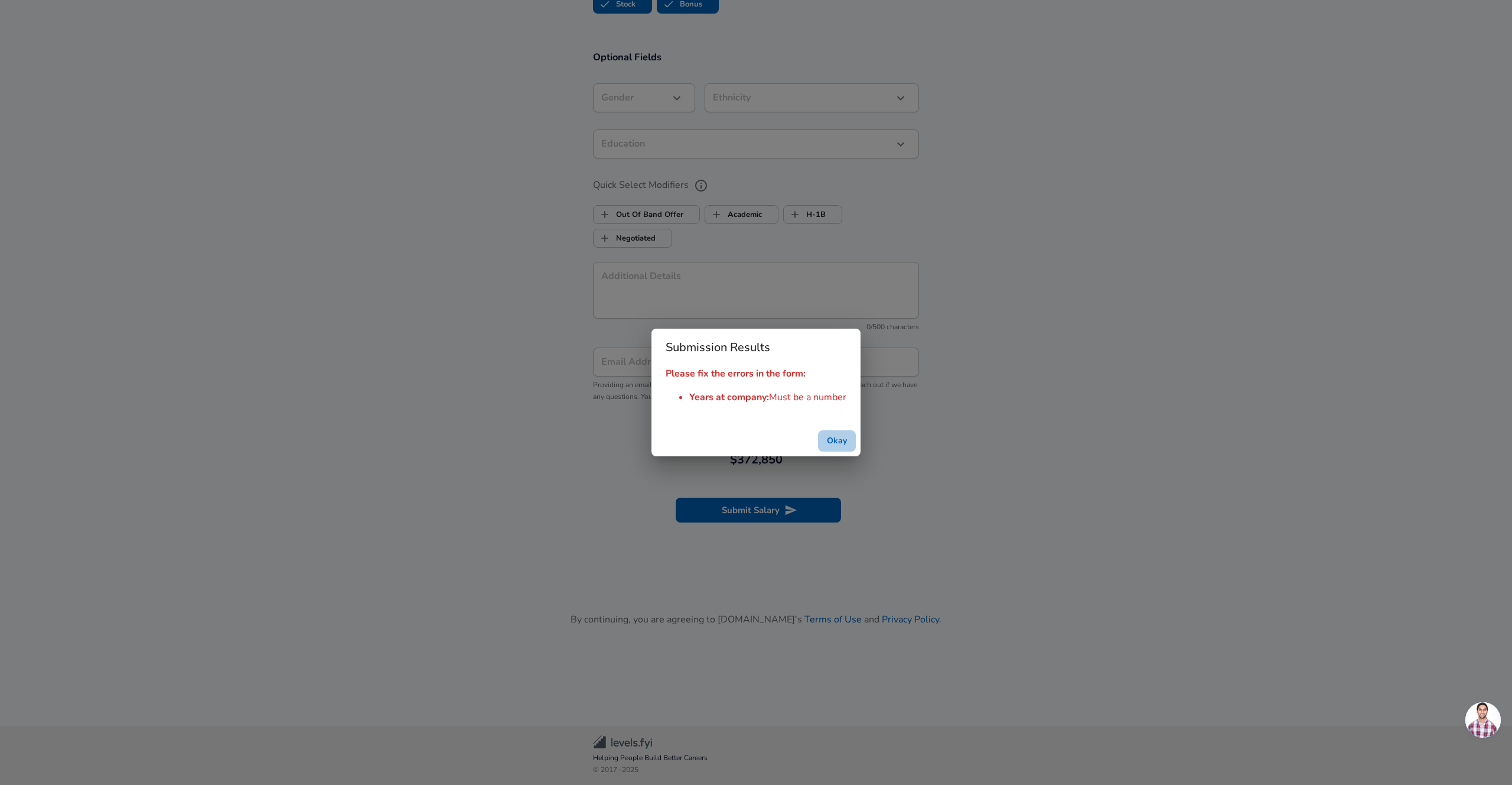
click at [844, 441] on button "Okay" at bounding box center [837, 441] width 38 height 22
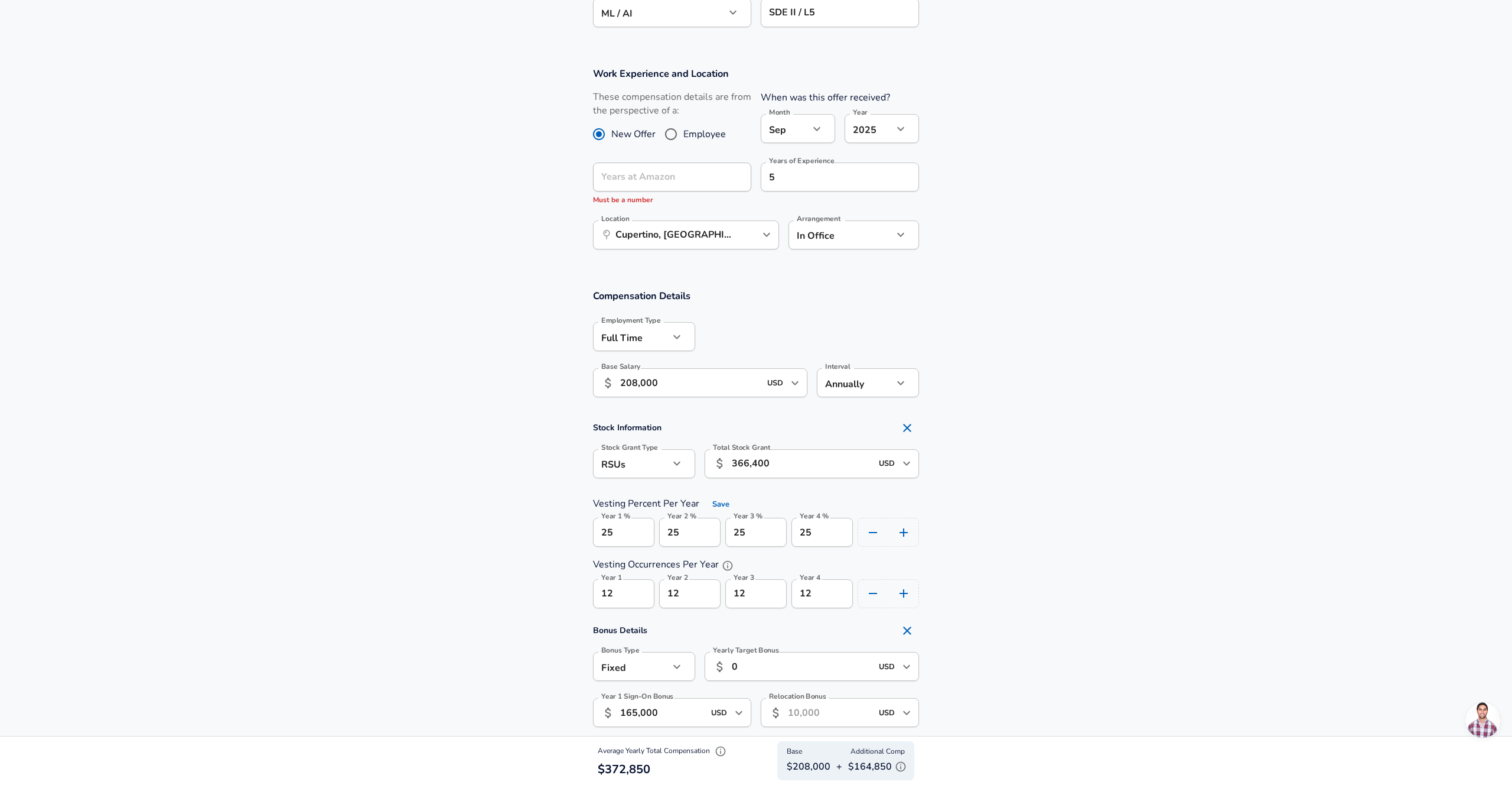
scroll to position [578, 0]
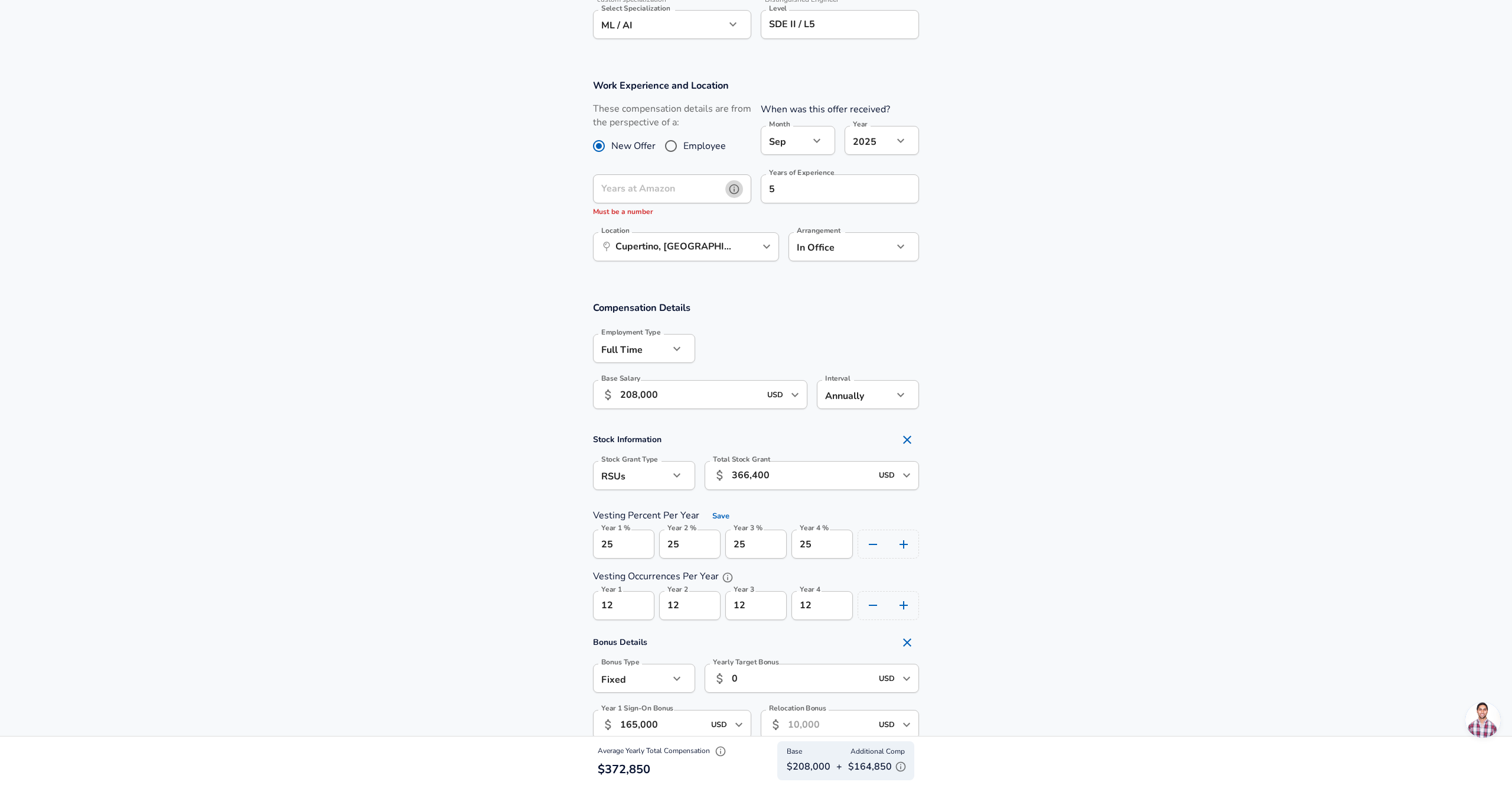
click at [736, 188] on icon "help" at bounding box center [733, 189] width 12 height 12
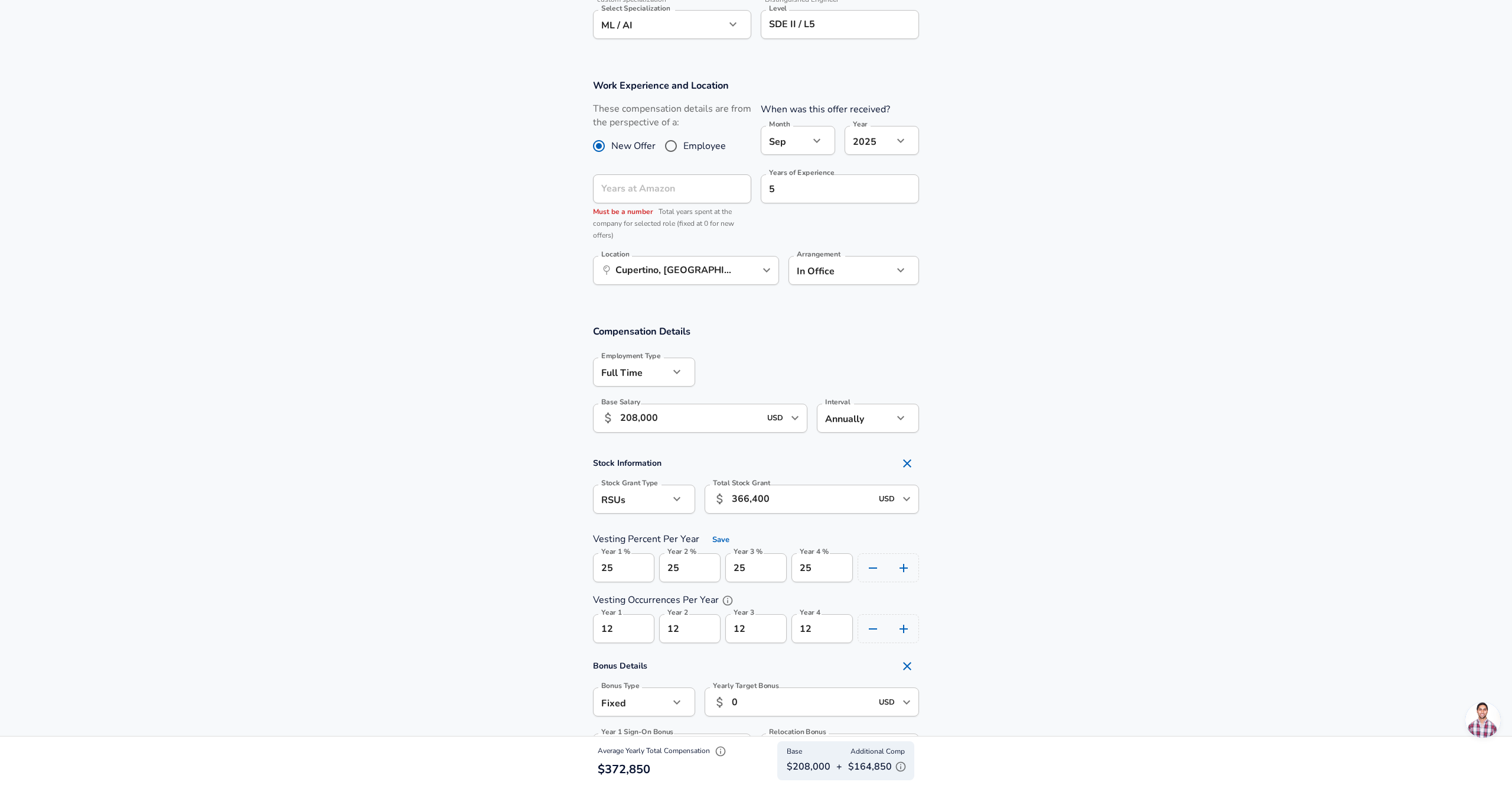
click at [591, 183] on div "Years at Amazon Years at Amazon Must be a number Total years spent at the compa…" at bounding box center [668, 206] width 168 height 82
click at [666, 144] on input "Employee" at bounding box center [671, 145] width 25 height 19
radio input "true"
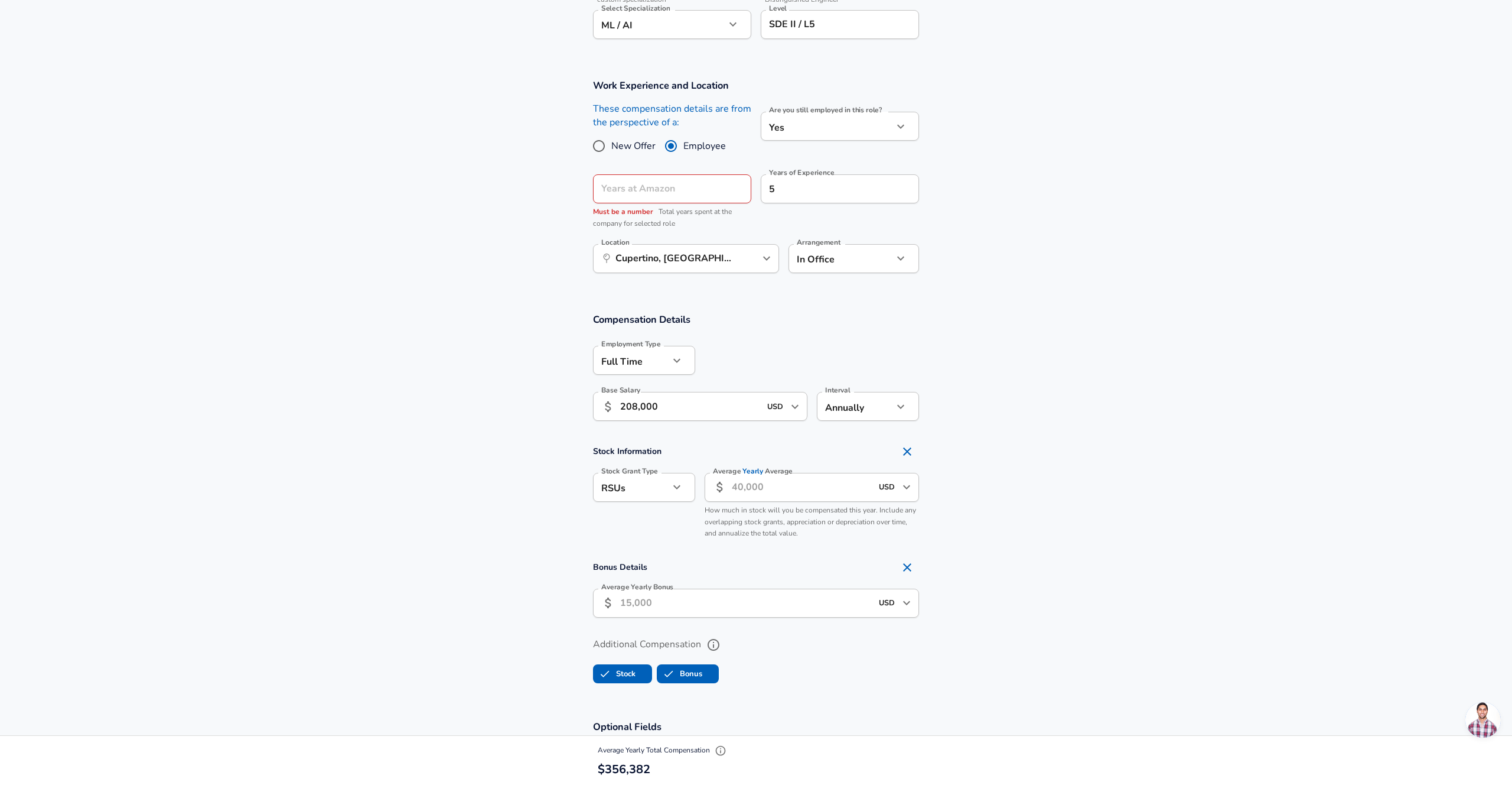
click at [610, 145] on input "New Offer" at bounding box center [598, 145] width 25 height 19
radio input "true"
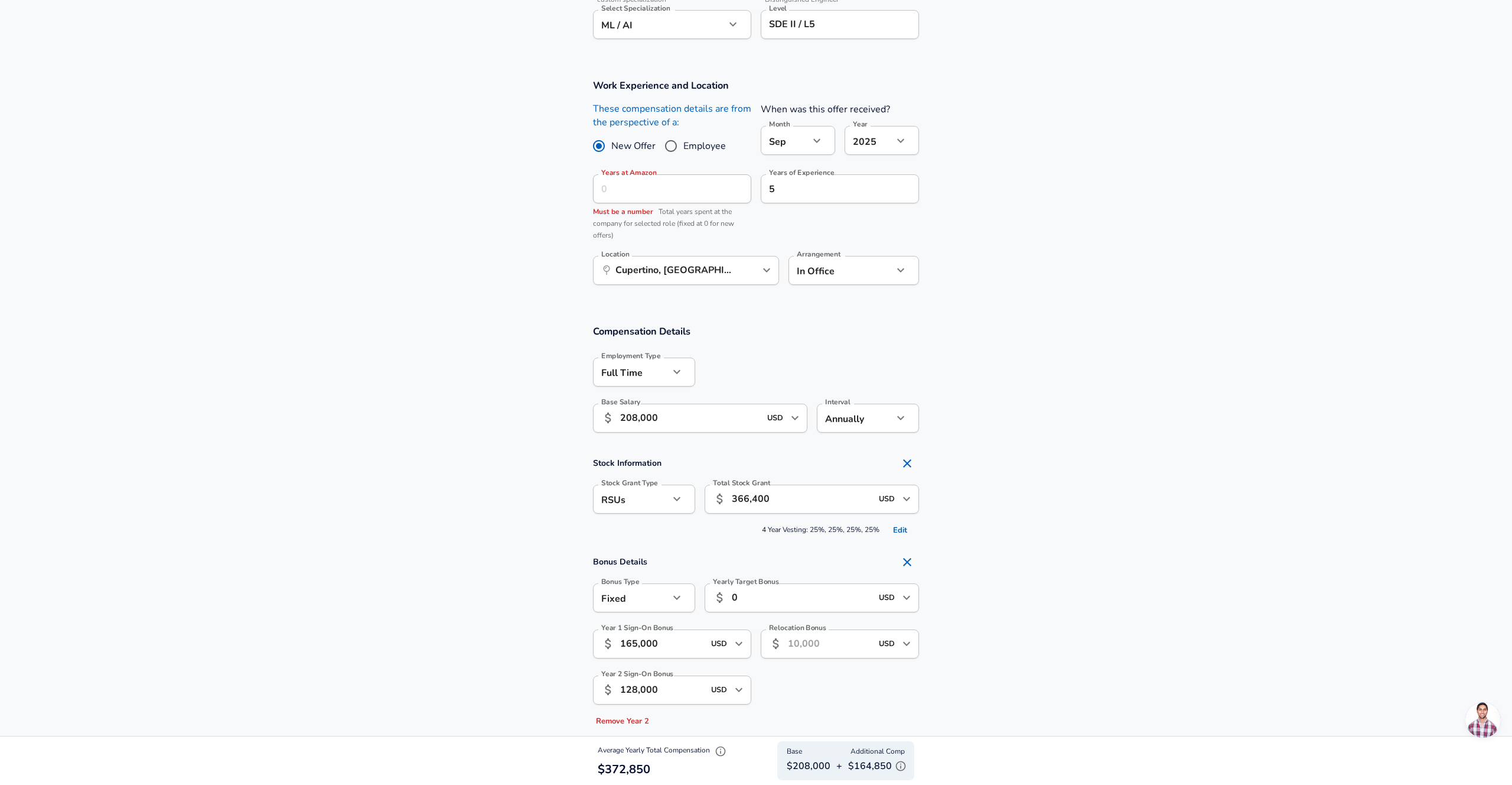
click at [917, 237] on div "Years of Experience 5 Years of Experience" at bounding box center [835, 206] width 168 height 82
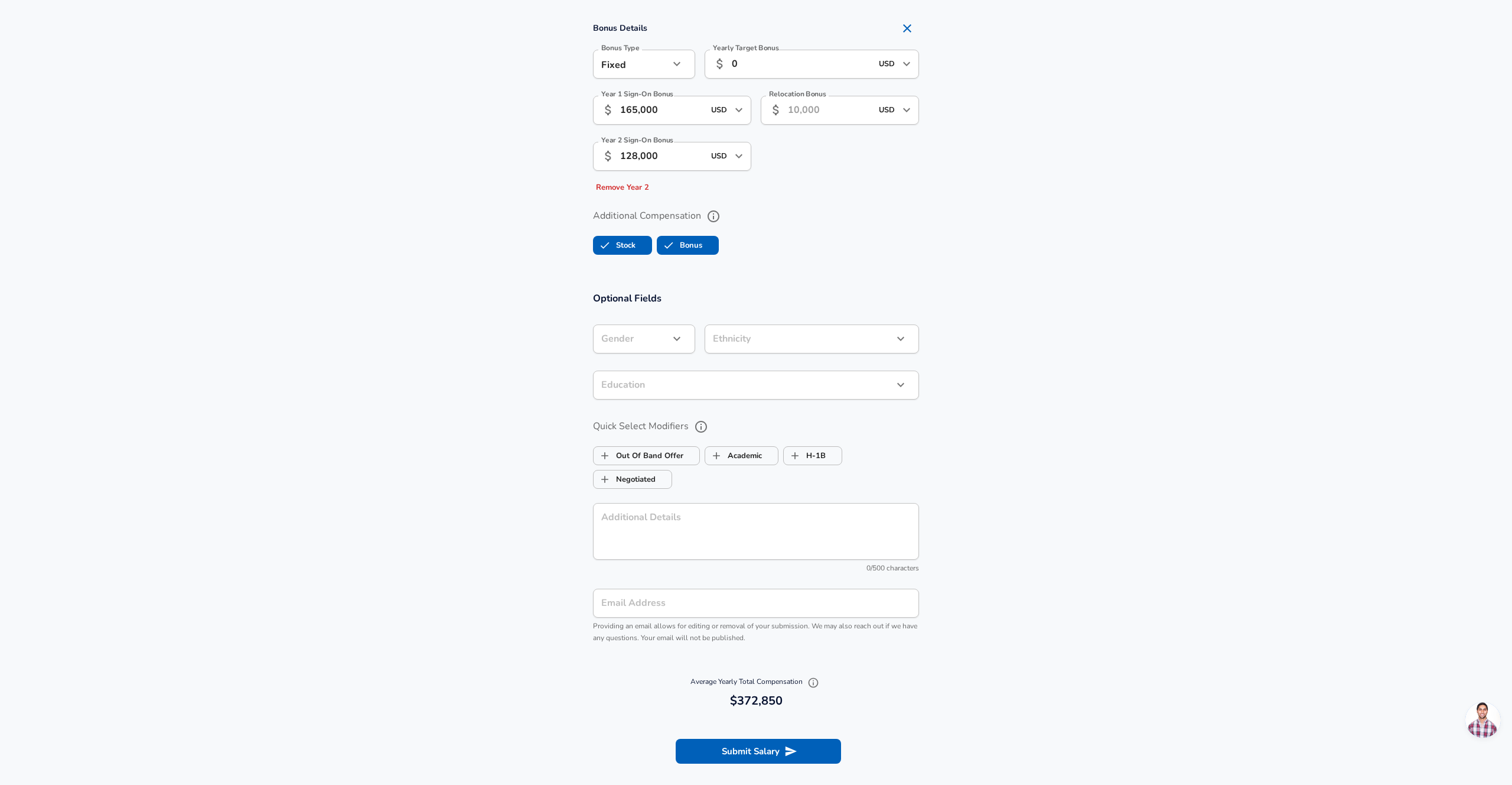
scroll to position [1222, 0]
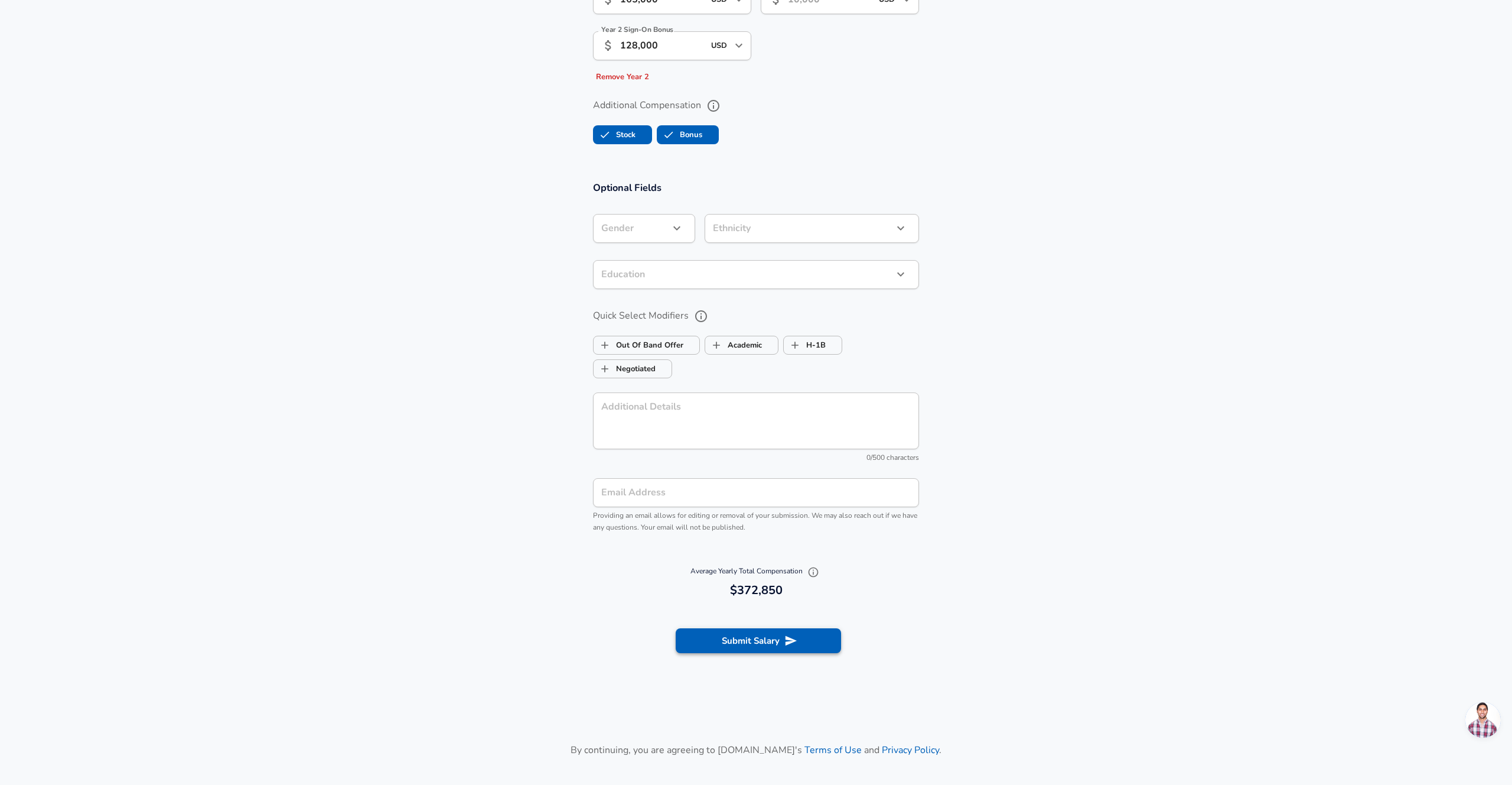
click at [808, 638] on button "Submit Salary" at bounding box center [758, 640] width 165 height 25
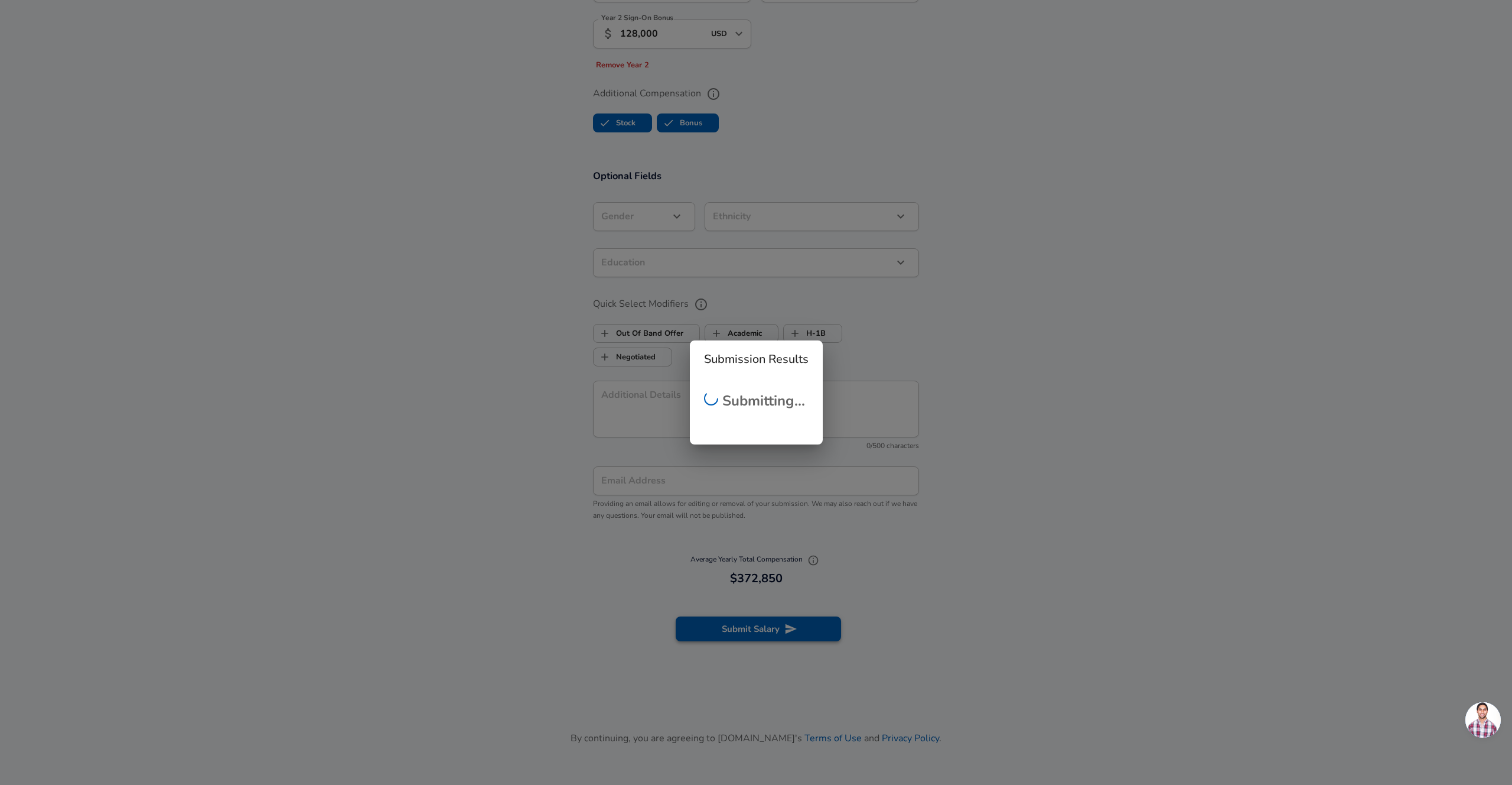
scroll to position [1210, 0]
